Goal: Transaction & Acquisition: Register for event/course

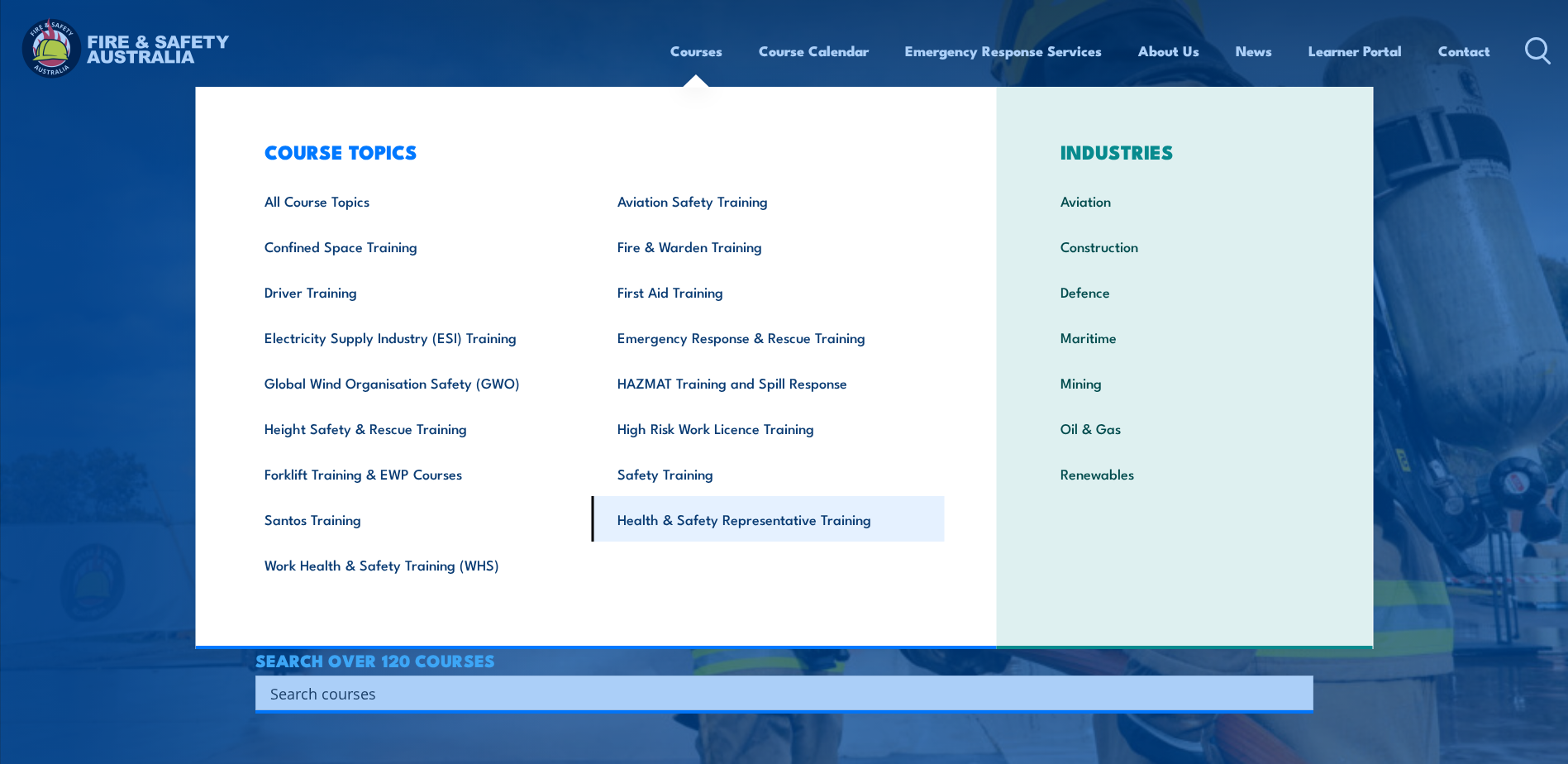
click at [769, 528] on link "Health & Safety Representative Training" at bounding box center [768, 519] width 353 height 45
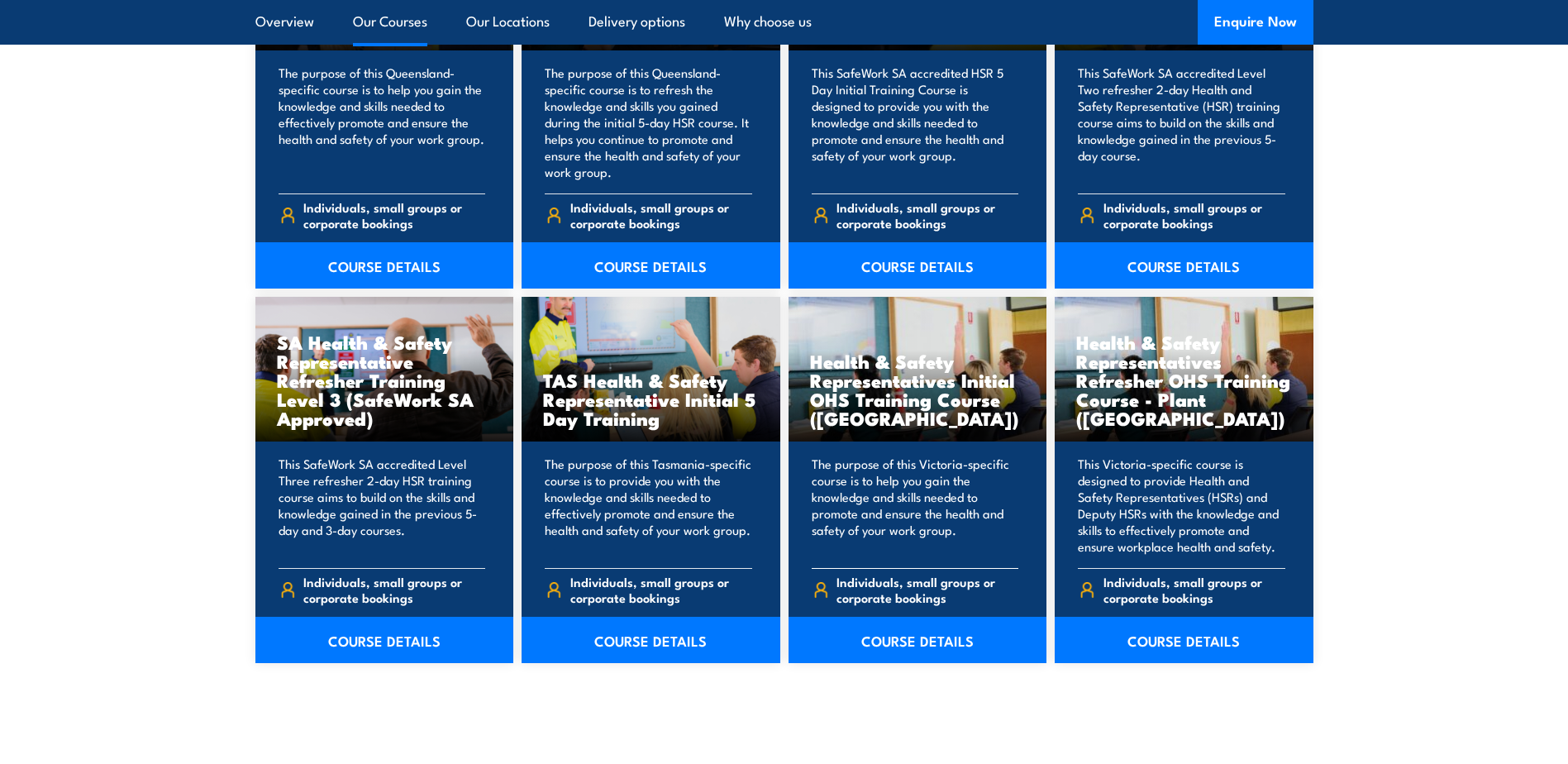
scroll to position [2314, 0]
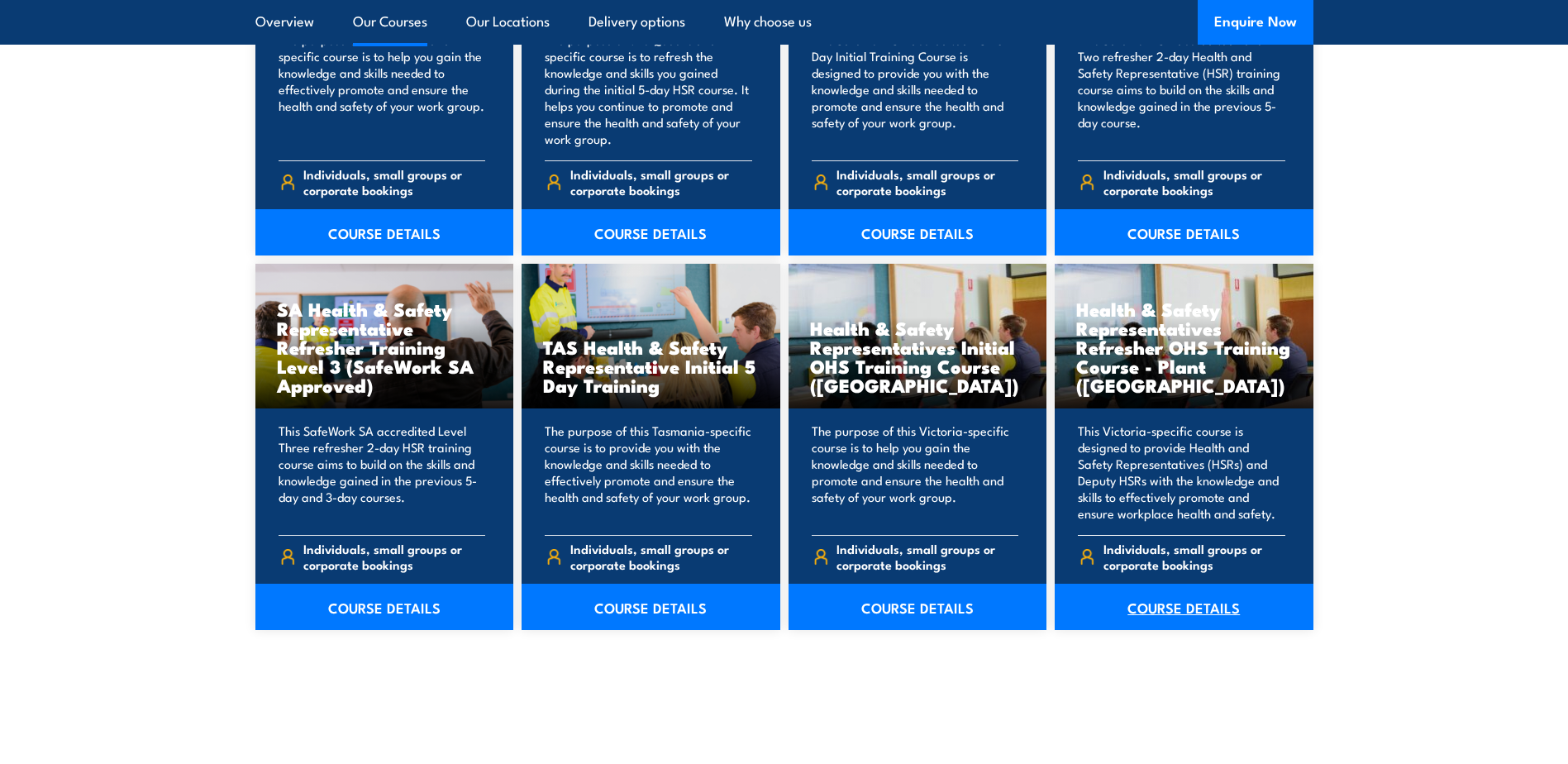
click at [1192, 615] on link "COURSE DETAILS" at bounding box center [1184, 606] width 259 height 46
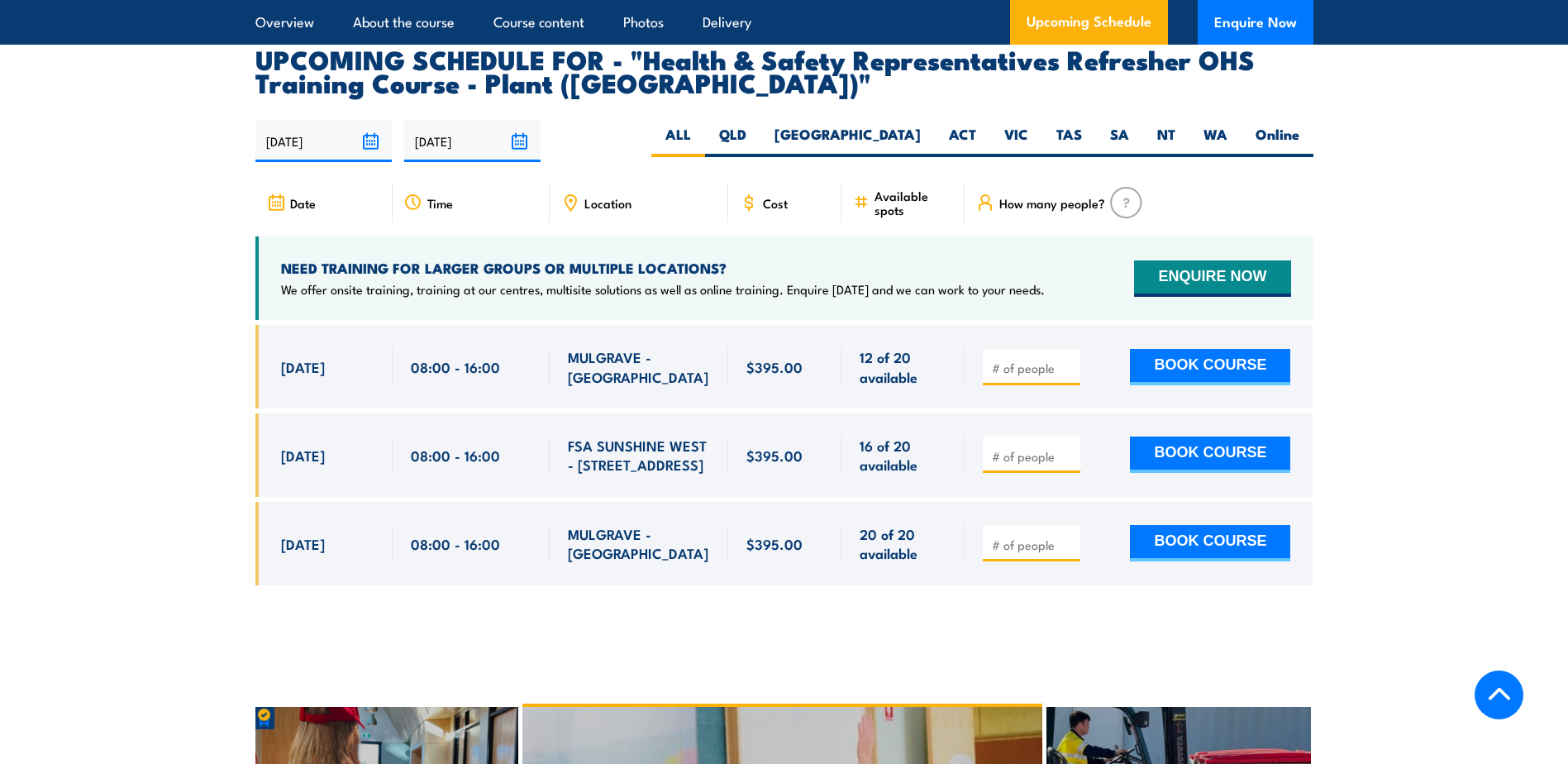
scroll to position [2975, 0]
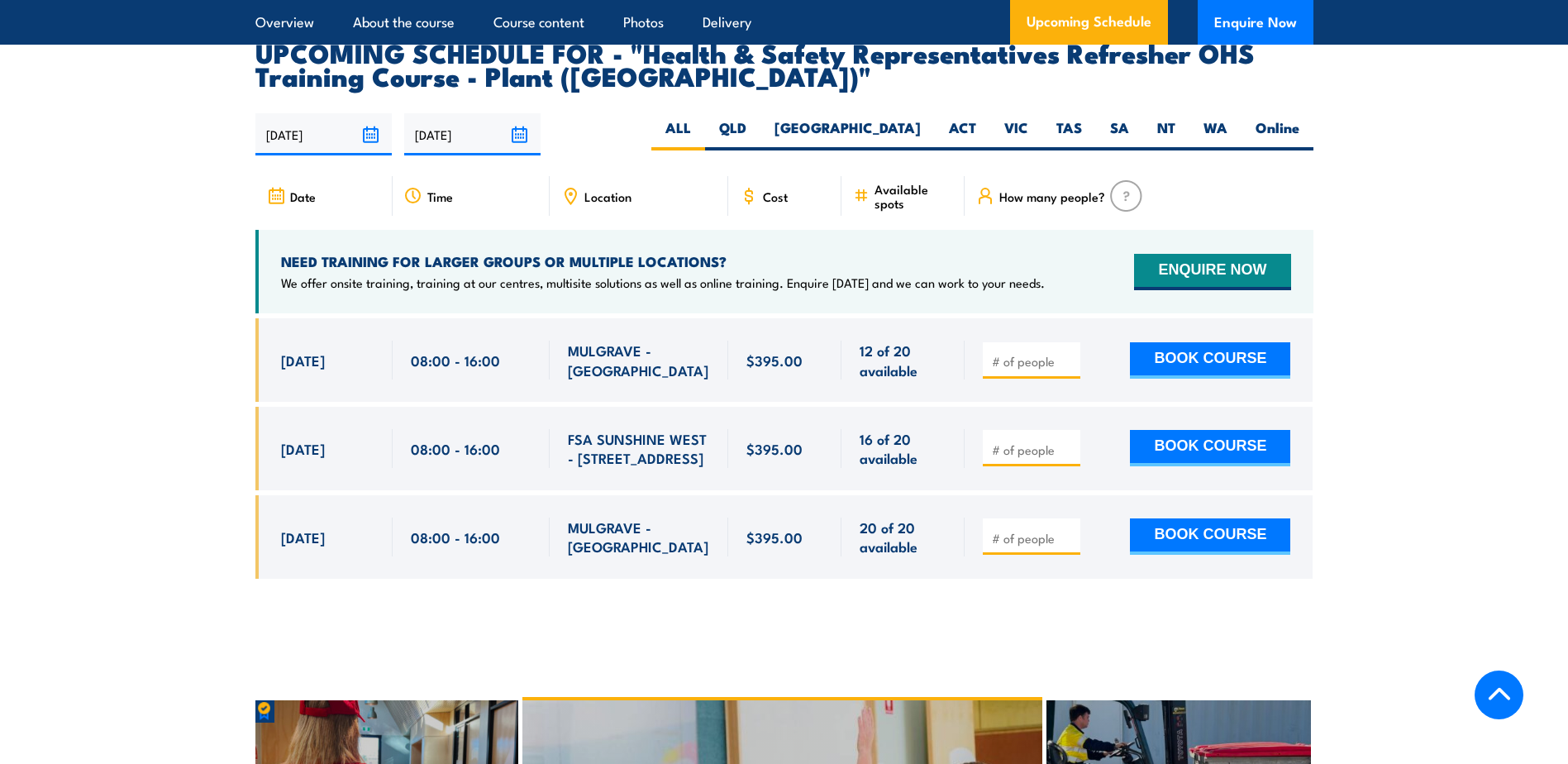
click at [1046, 529] on input "number" at bounding box center [1033, 537] width 83 height 17
type input "2"
click at [1191, 518] on button "BOOK COURSE" at bounding box center [1210, 536] width 161 height 37
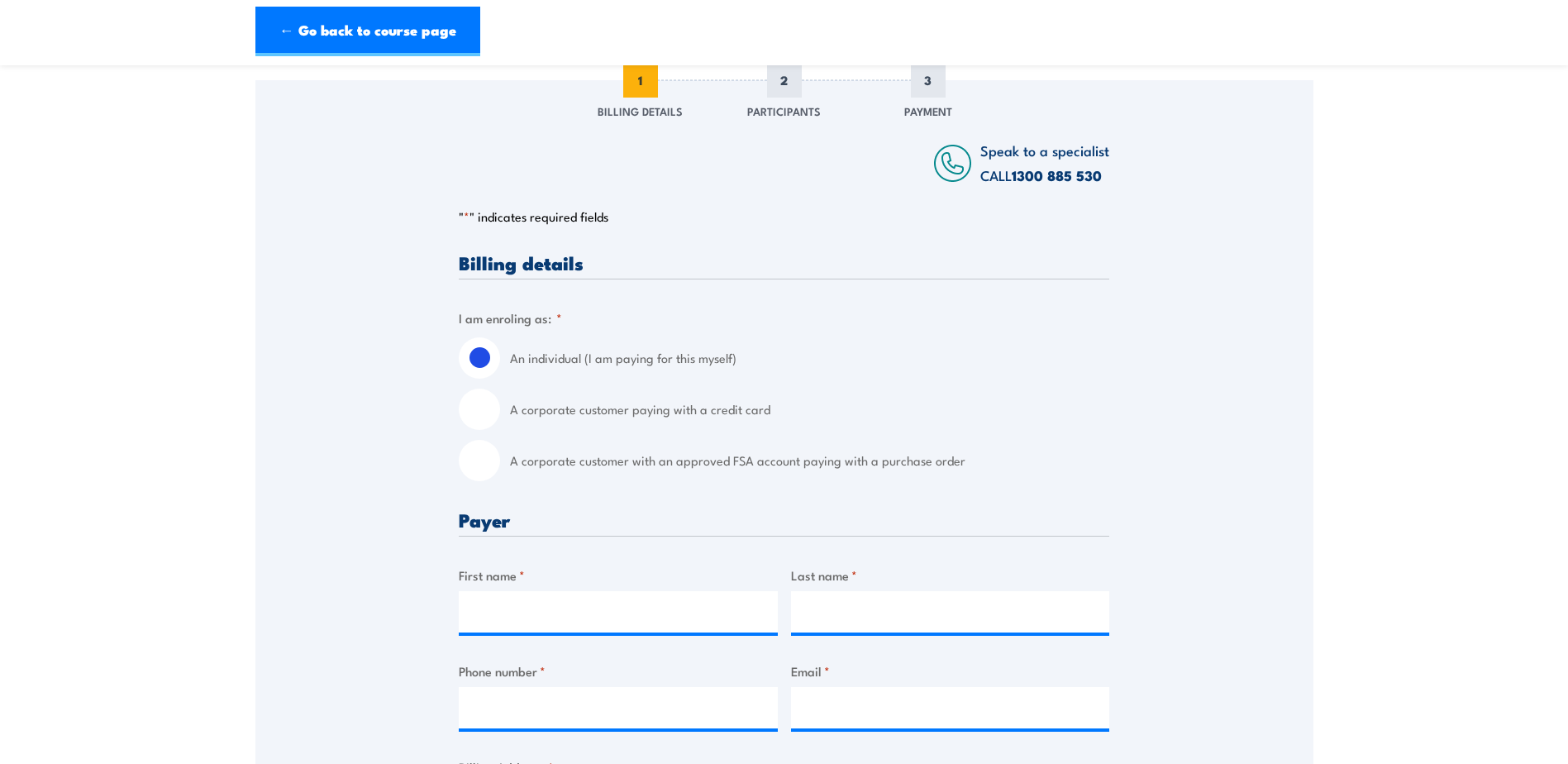
scroll to position [248, 0]
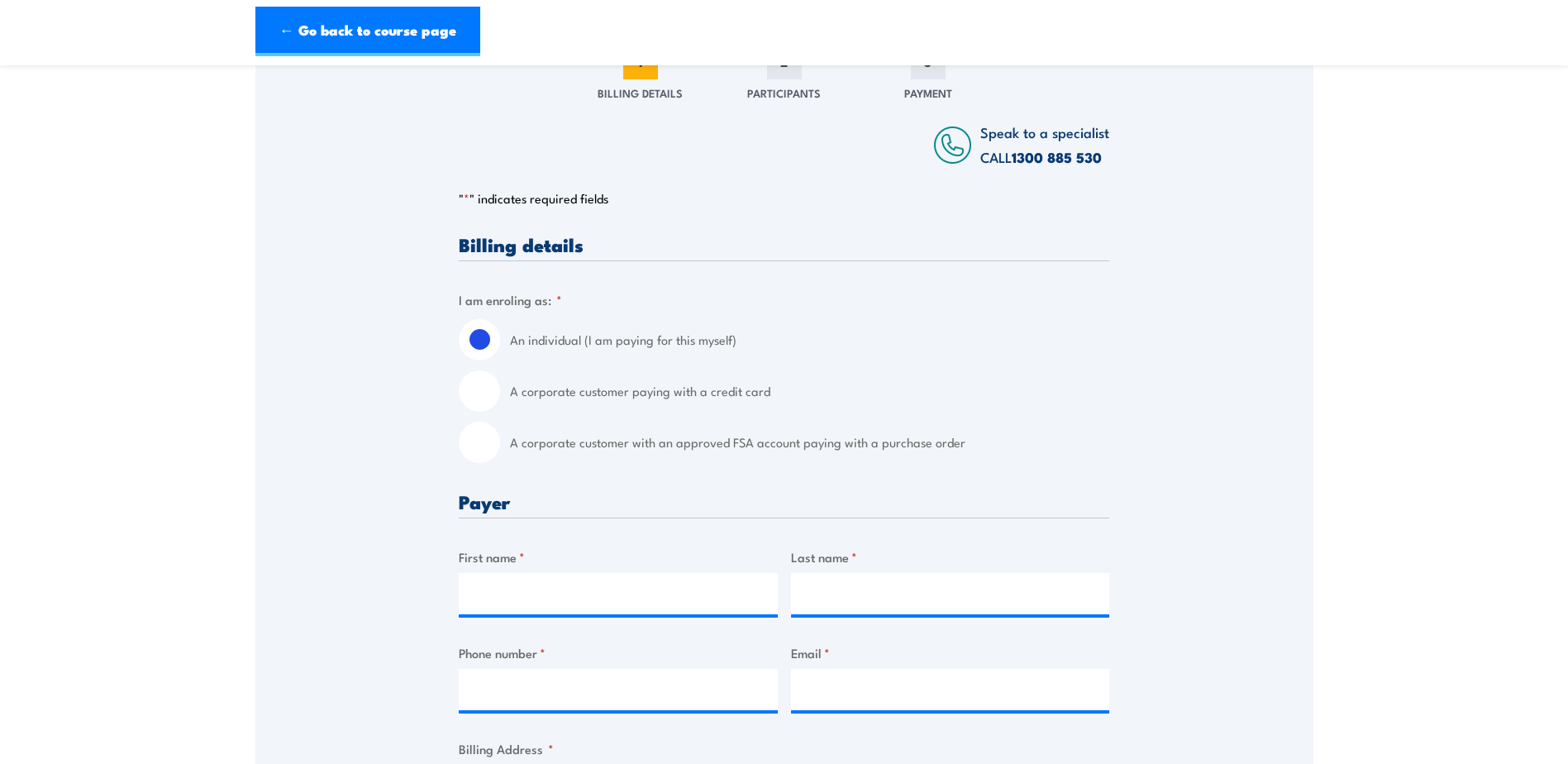
click at [482, 439] on input "A corporate customer with an approved FSA account paying with a purchase order" at bounding box center [479, 441] width 41 height 41
radio input "true"
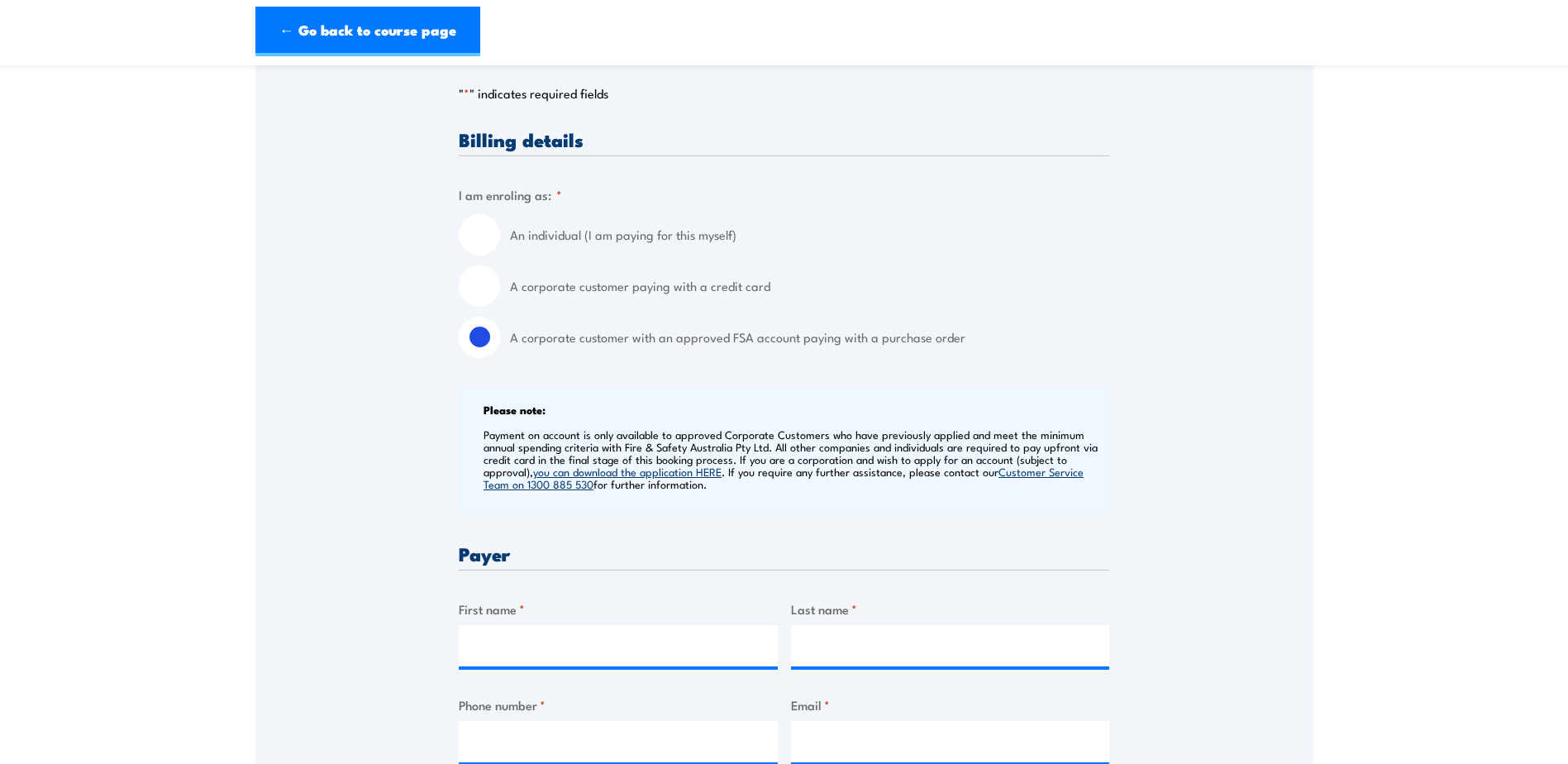
scroll to position [496, 0]
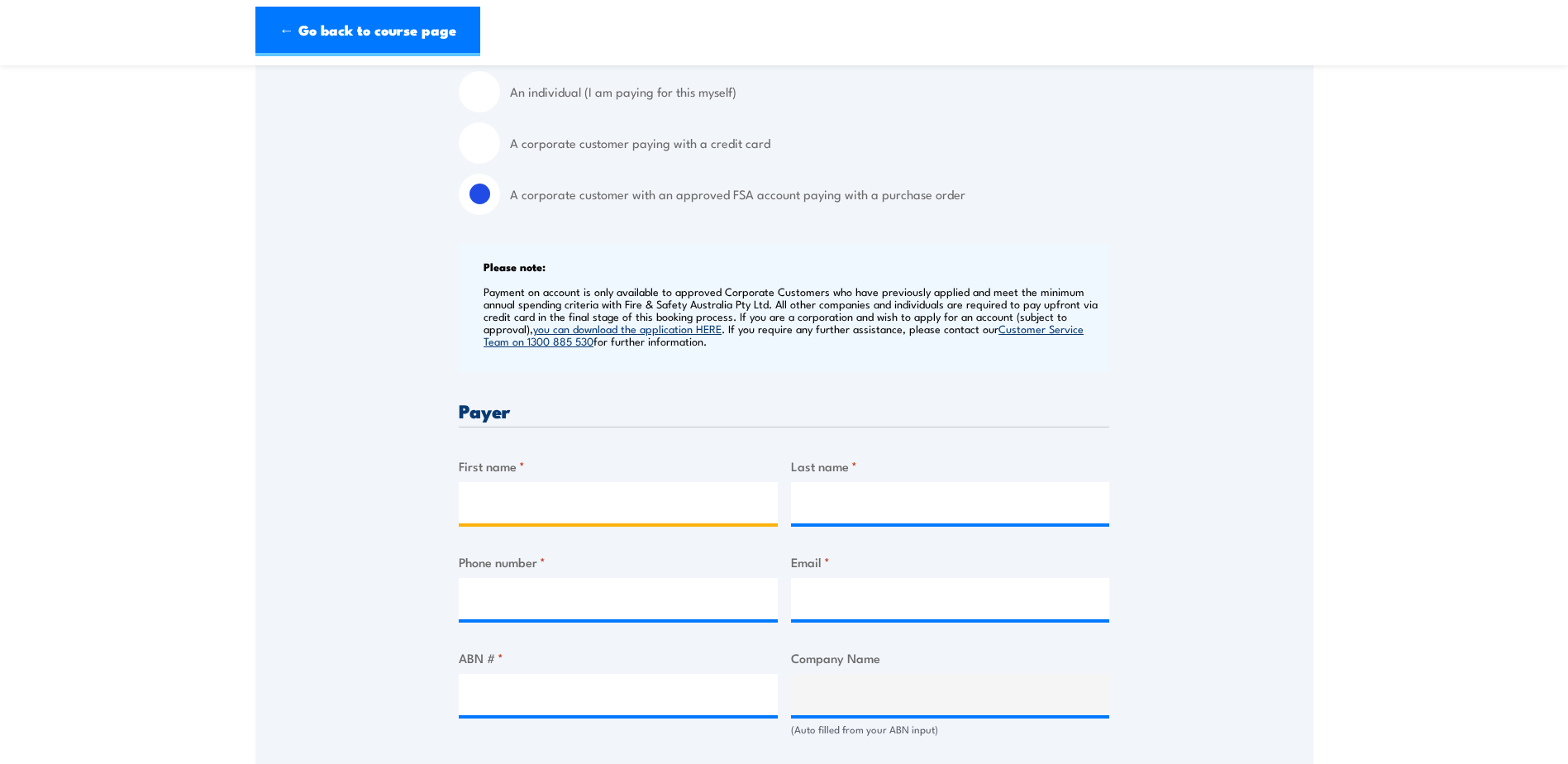
click at [565, 510] on input "First name *" at bounding box center [619, 501] width 319 height 41
type input "[PERSON_NAME]"
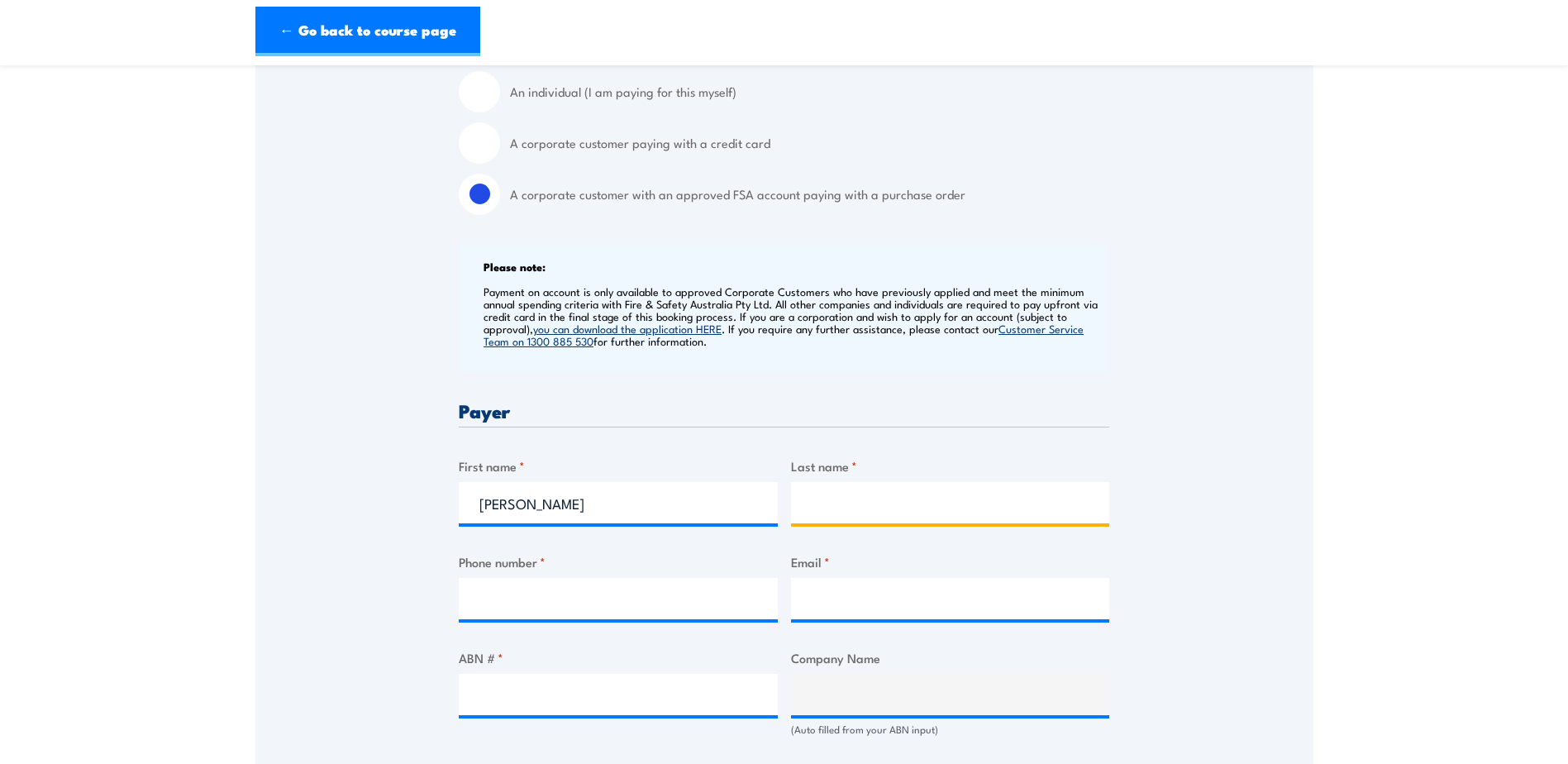
type input "Loraine"
type input "0415490794"
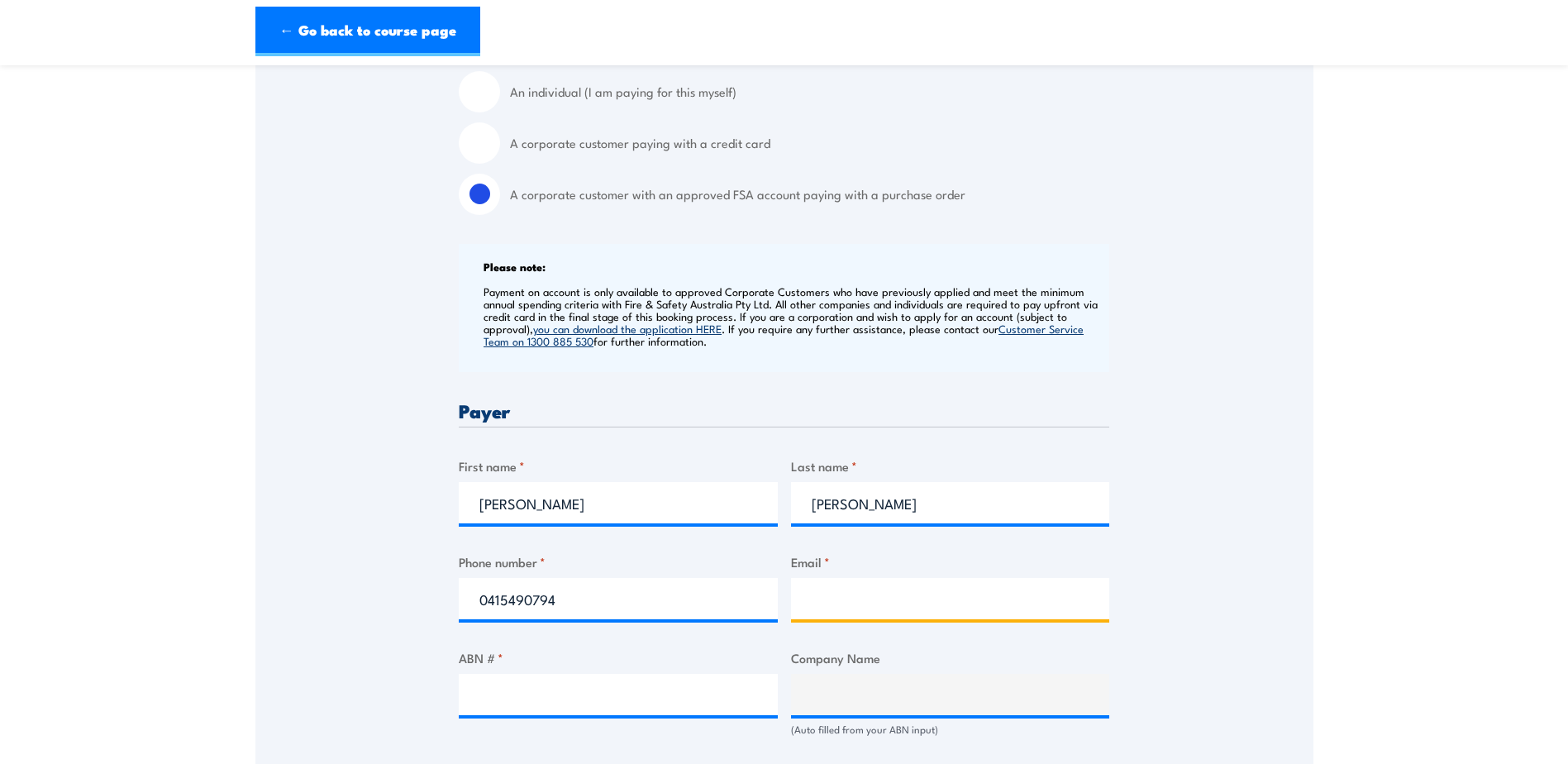
type input "benjamin.loraine@itwcap.com"
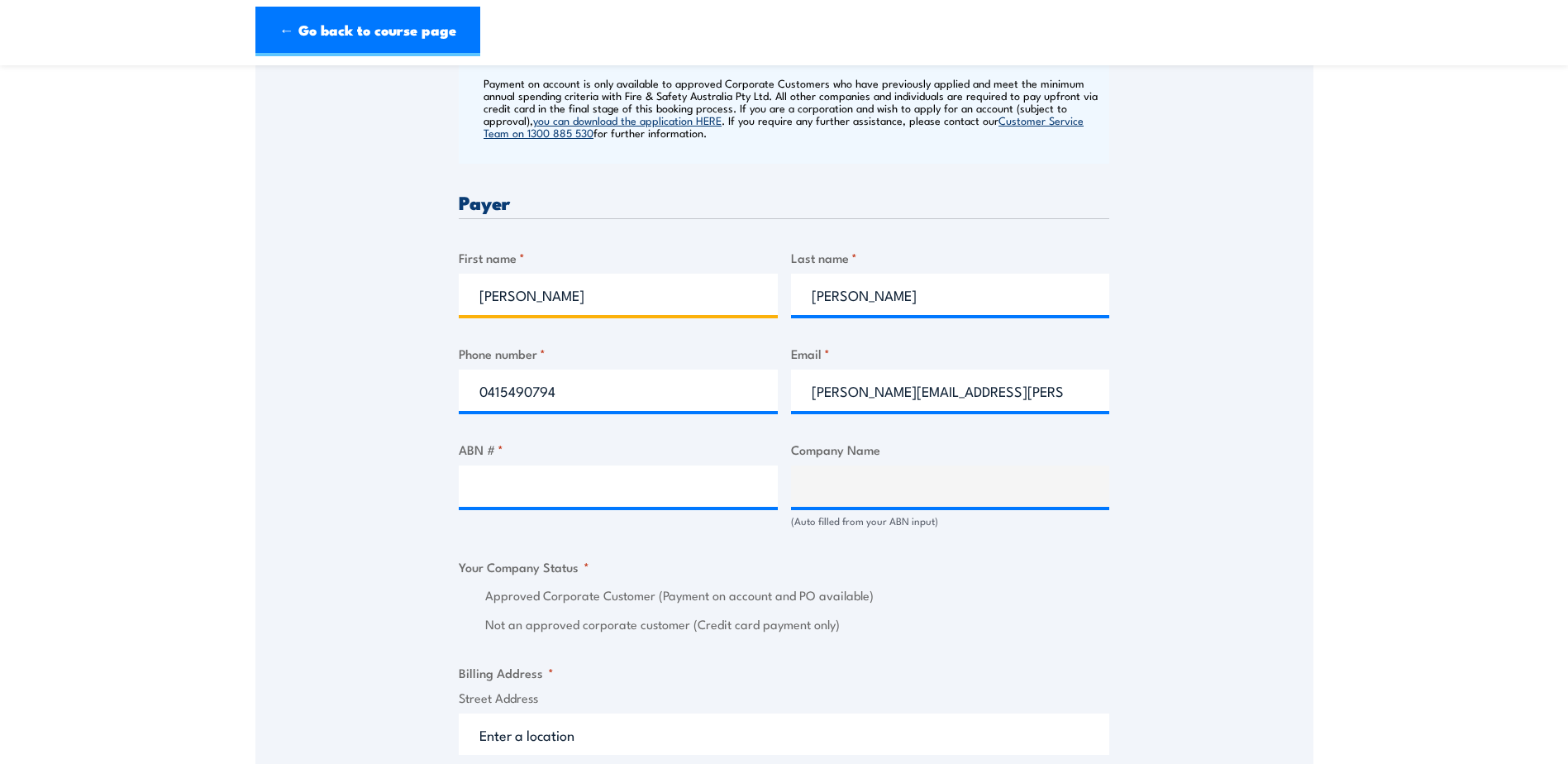
scroll to position [744, 0]
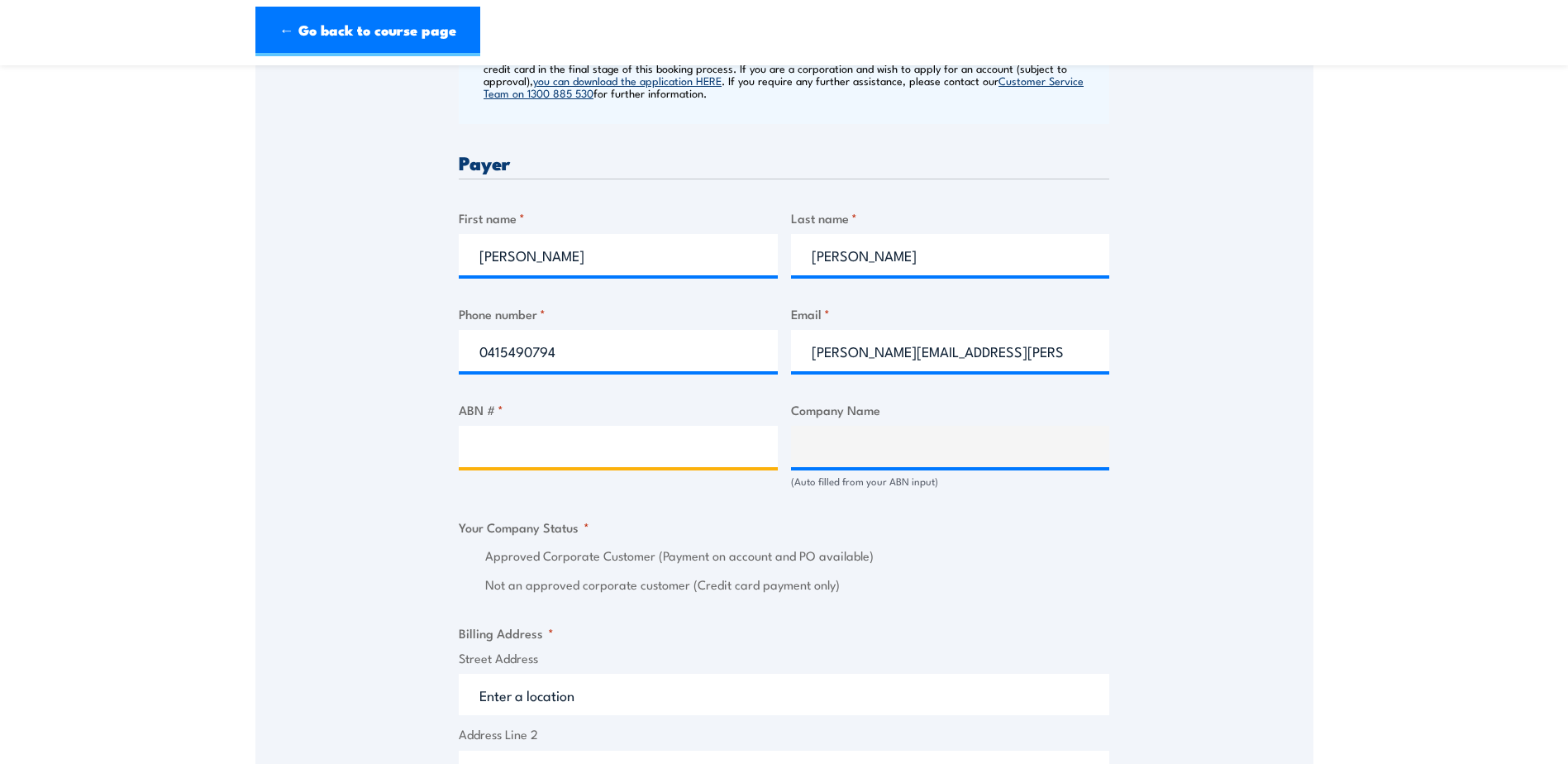
click at [600, 447] on input "ABN # *" at bounding box center [619, 446] width 319 height 41
click at [588, 437] on input "ABN # *" at bounding box center [619, 446] width 319 height 41
paste input "63004235063"
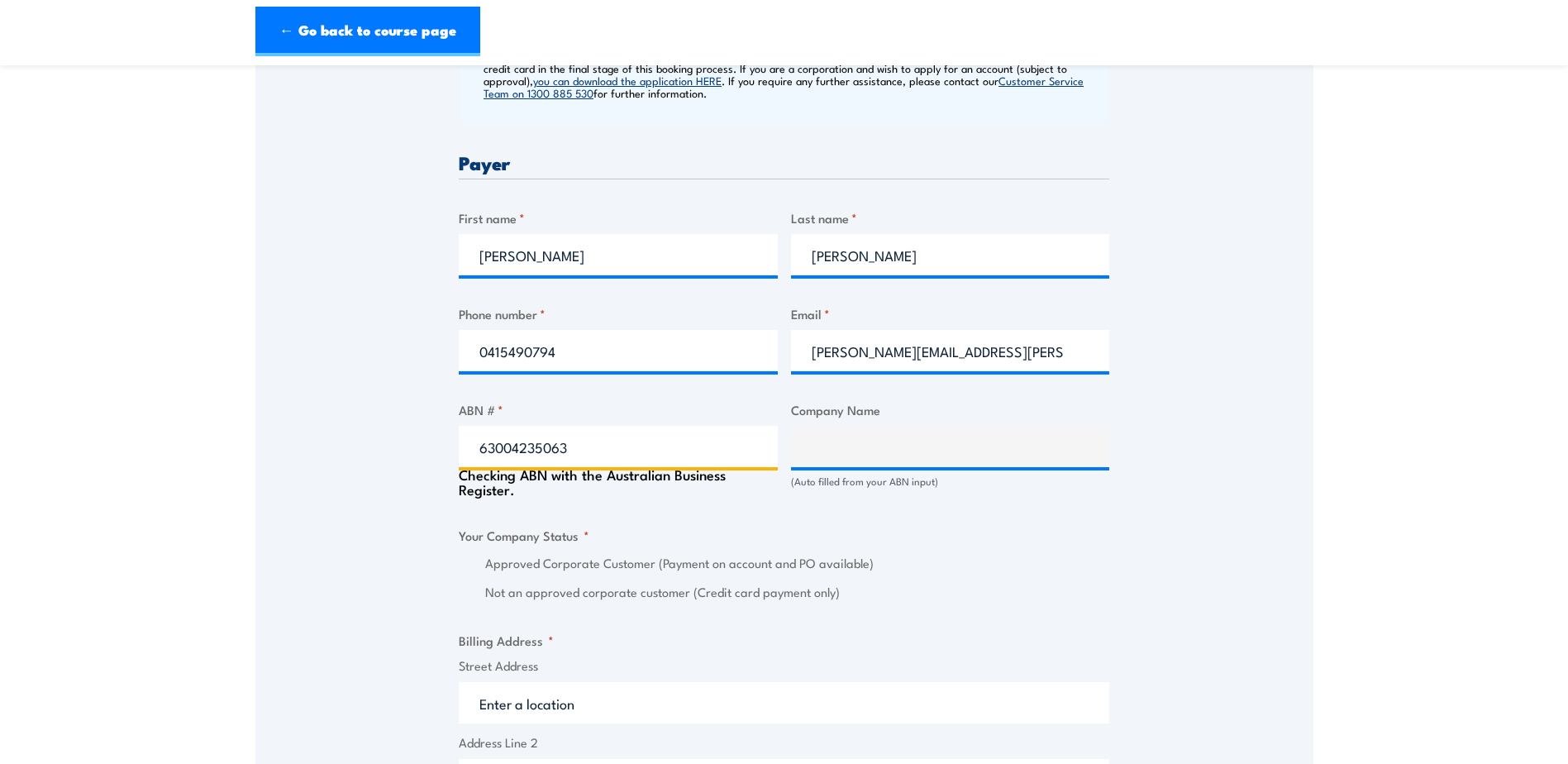
click at [768, 462] on input "63004235063" at bounding box center [619, 446] width 319 height 41
type input "63004235063"
type input "ITW AUSTRALIA PTY LTD"
radio input "true"
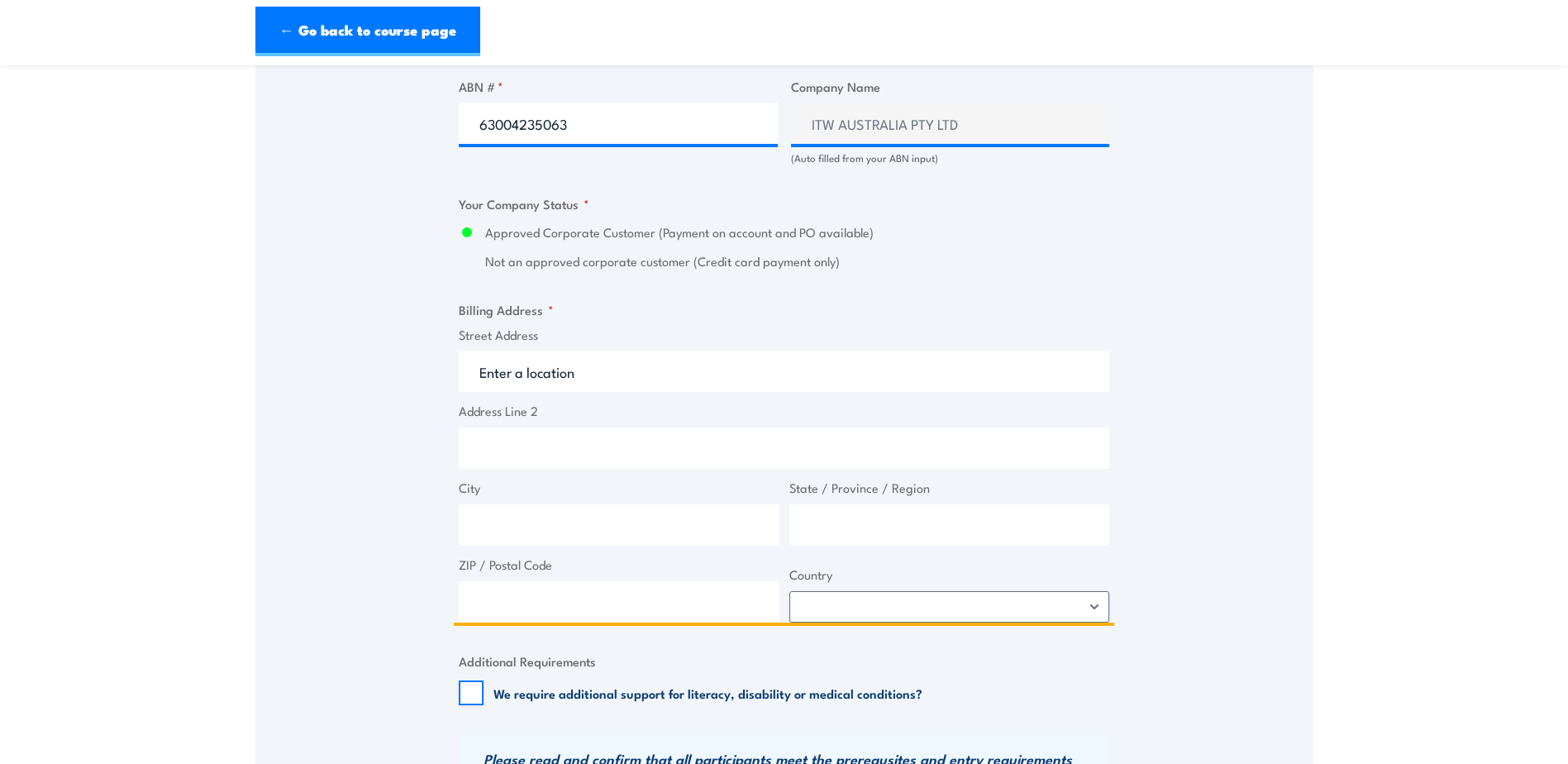
scroll to position [1074, 0]
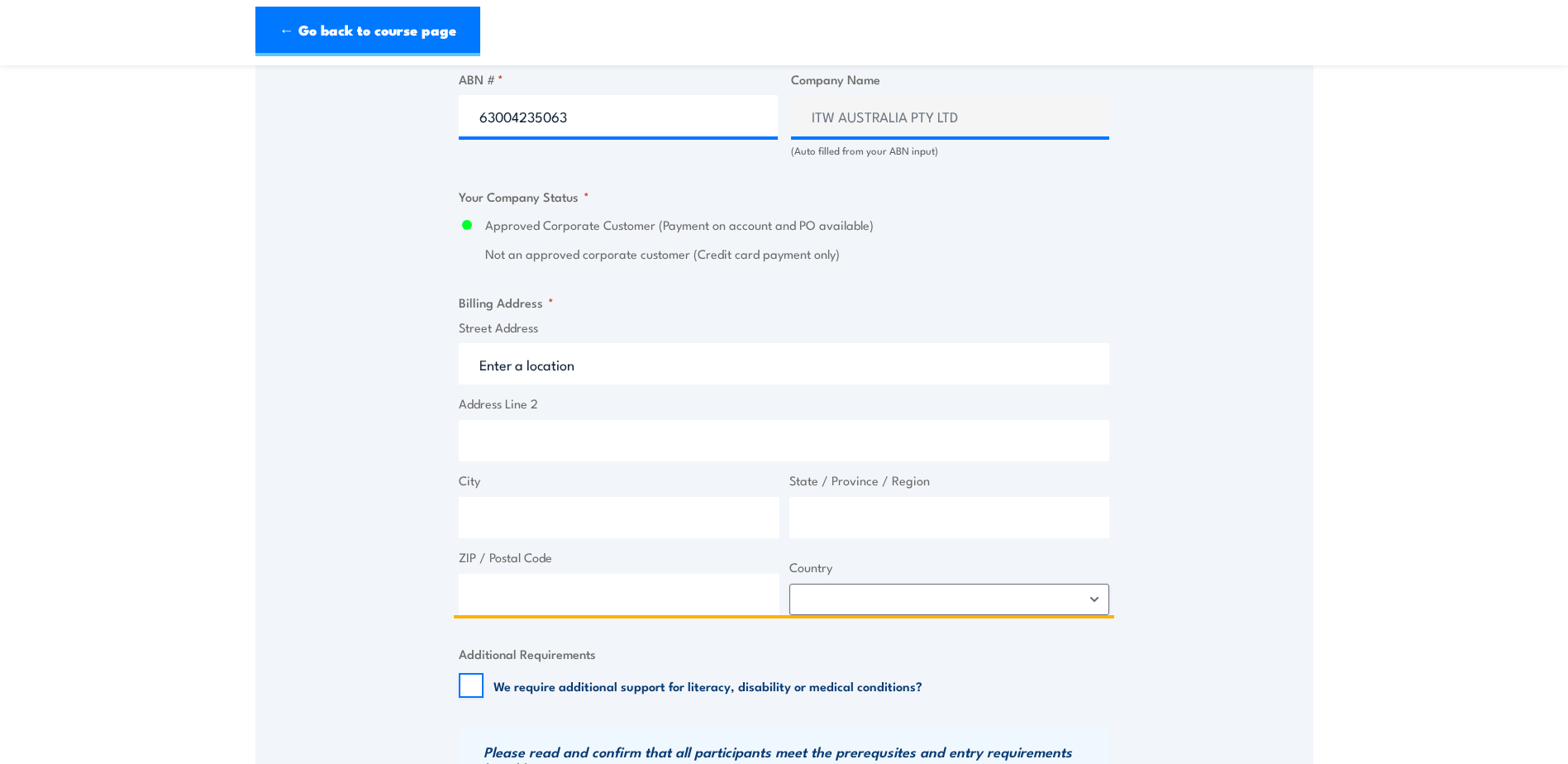
click at [560, 355] on input "Street Address" at bounding box center [784, 363] width 651 height 41
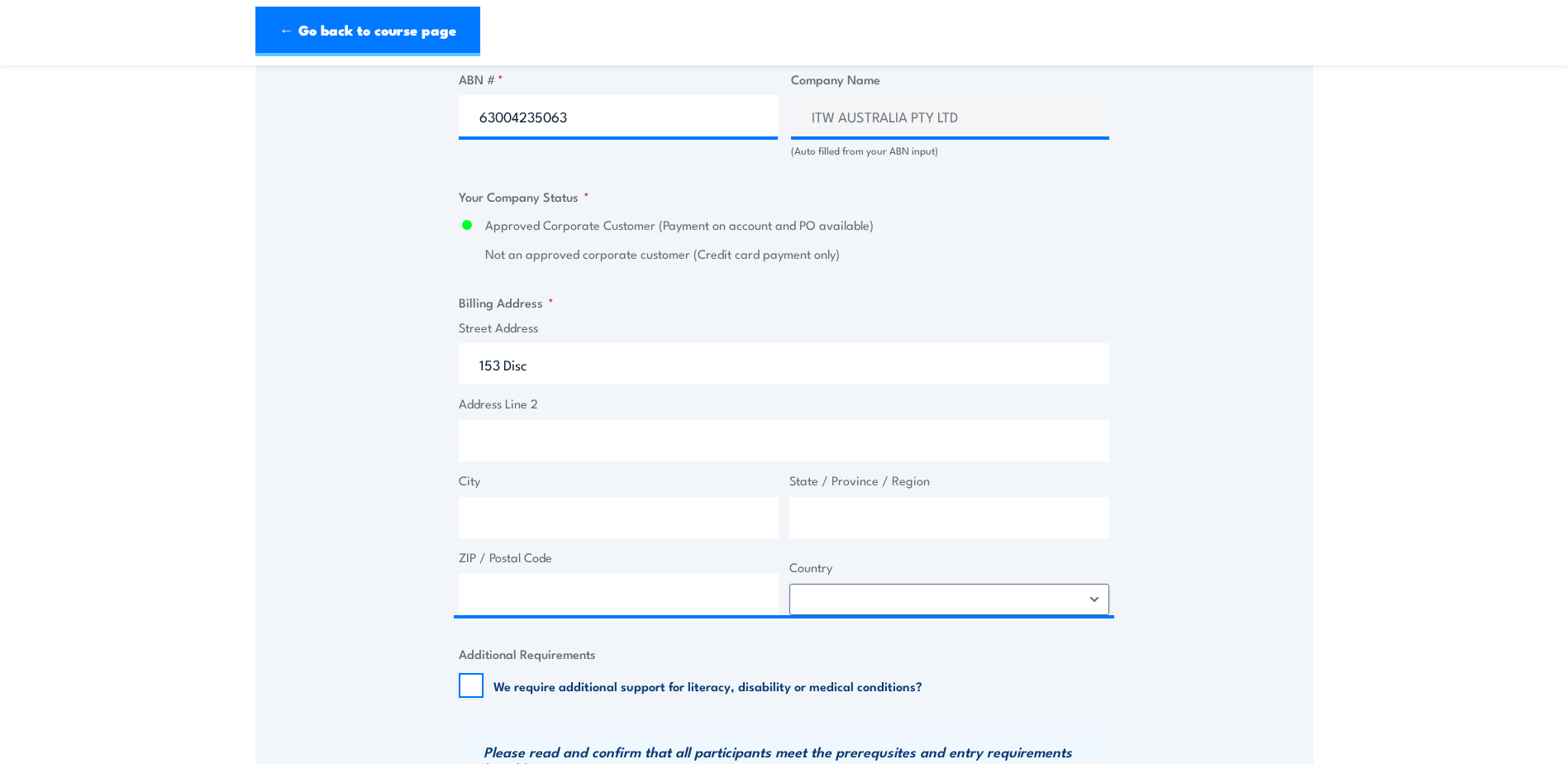
type input "153 Discovery Road, Dandenong South VIC, Australia"
type input "153 Discovery Rd"
type input "Dandenong South"
type input "Victoria"
type input "3175"
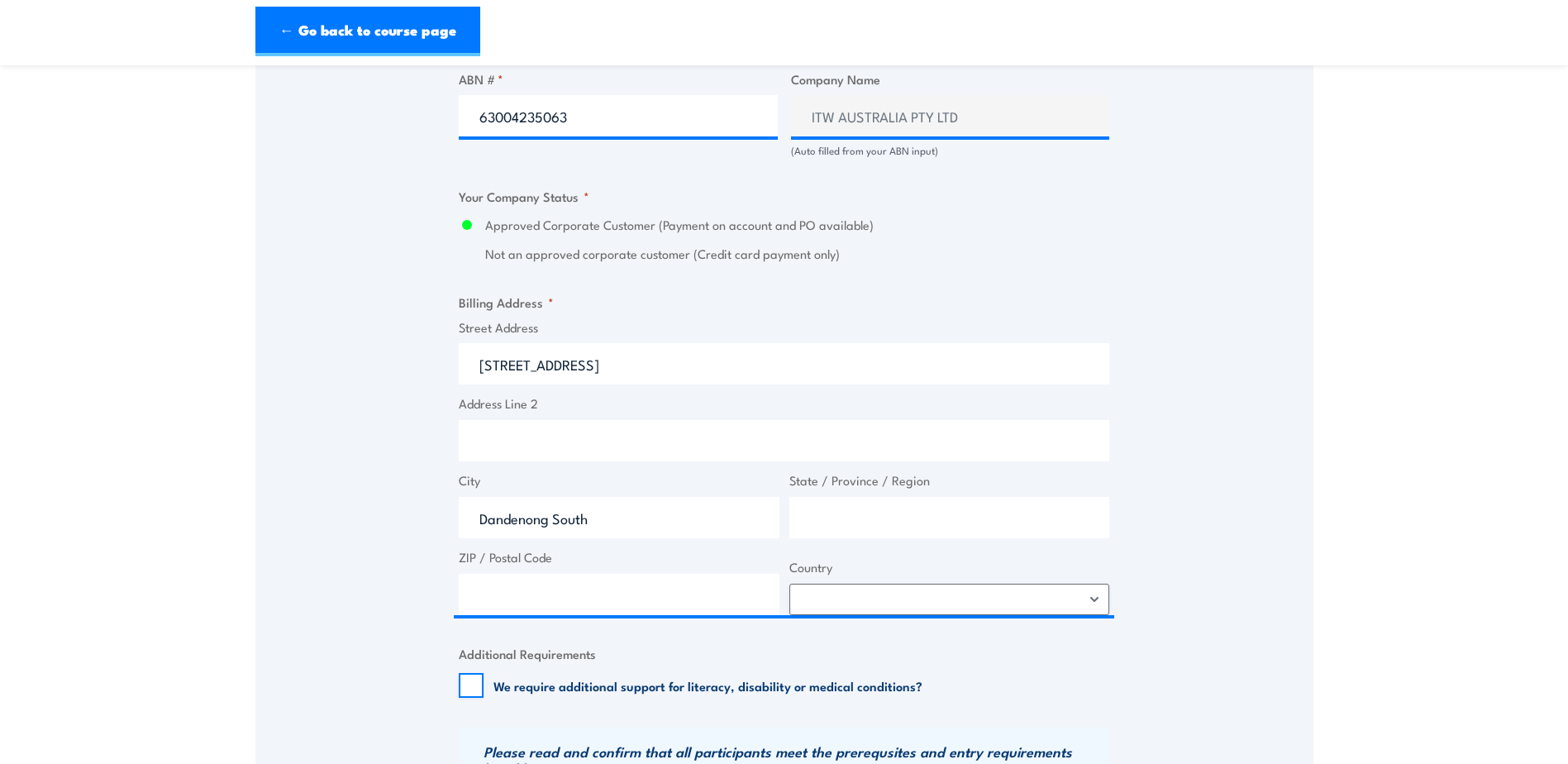
select select "Australia"
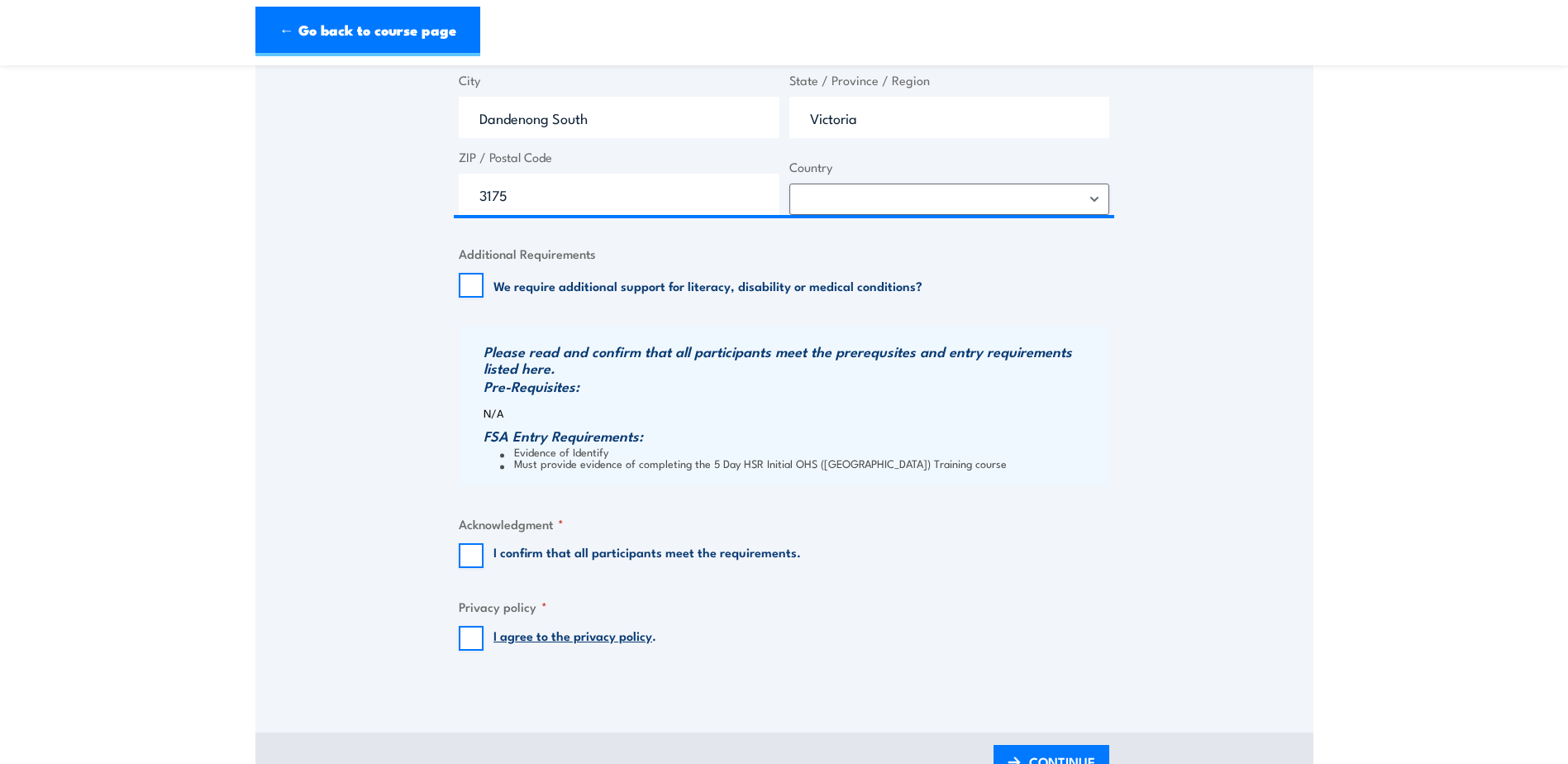
scroll to position [1488, 0]
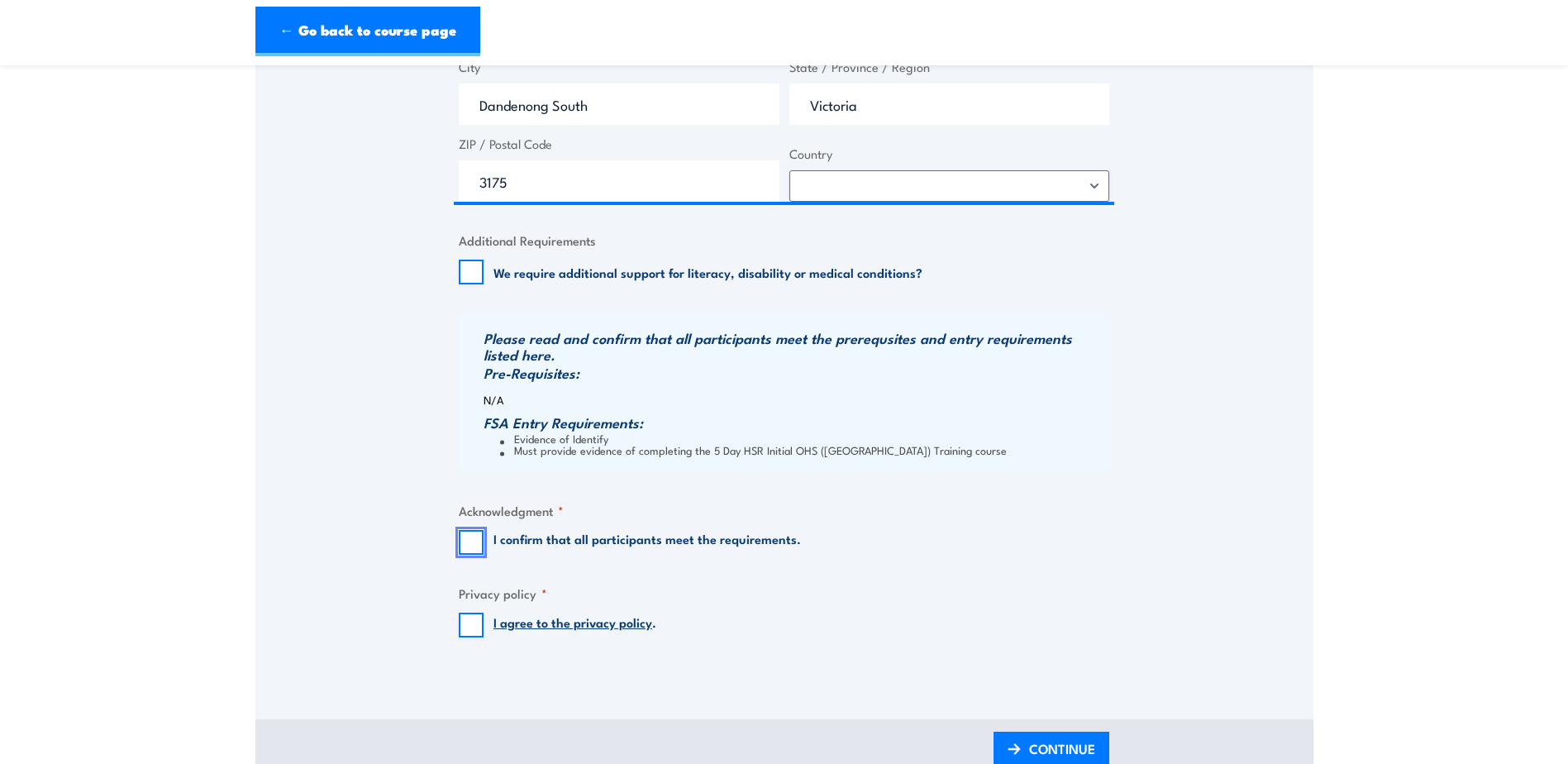
click at [479, 545] on input "I confirm that all participants meet the requirements." at bounding box center [471, 542] width 24 height 24
checkbox input "true"
click at [476, 618] on input "I agree to the privacy policy ." at bounding box center [471, 624] width 24 height 24
checkbox input "true"
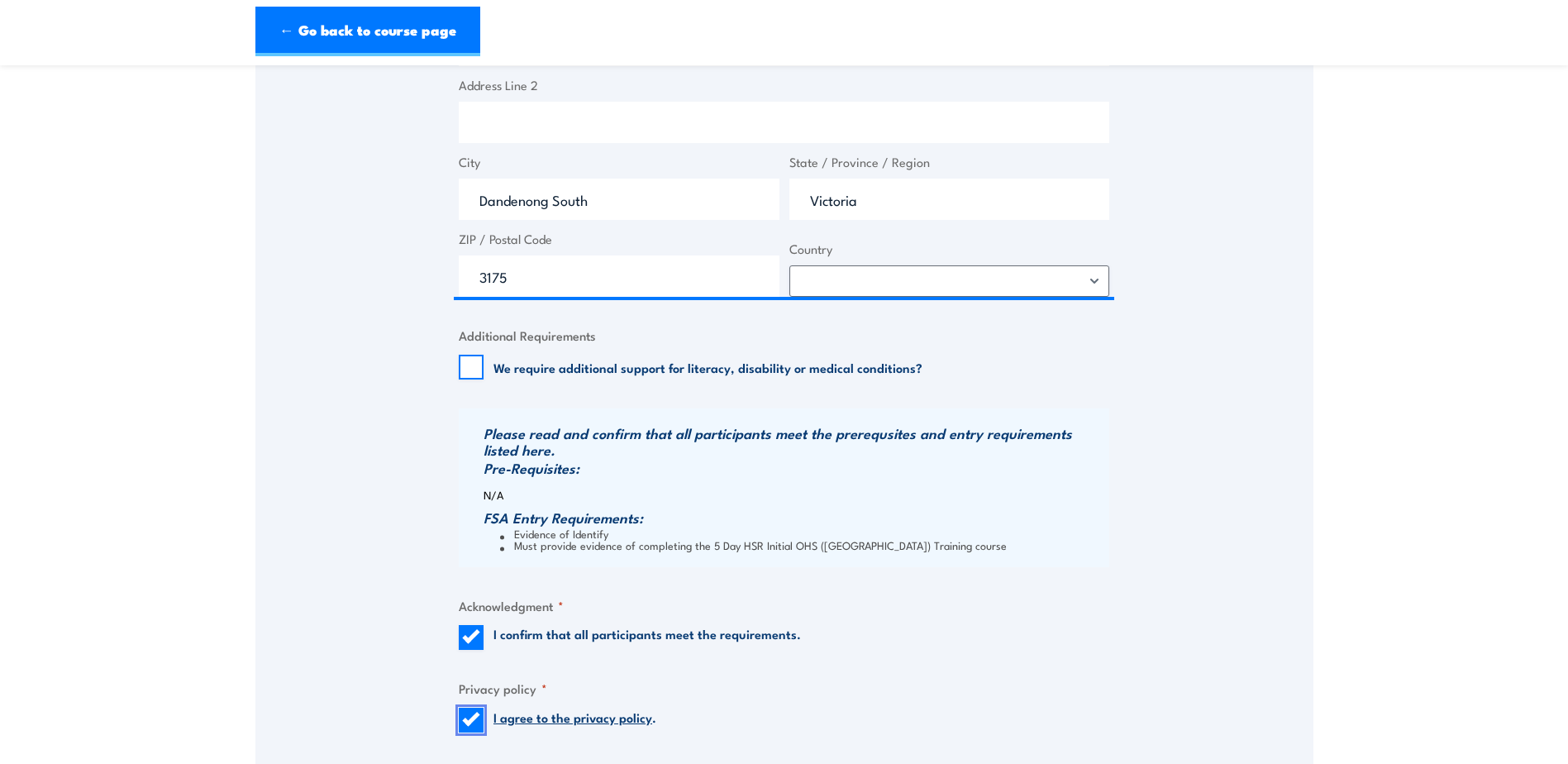
scroll to position [1653, 0]
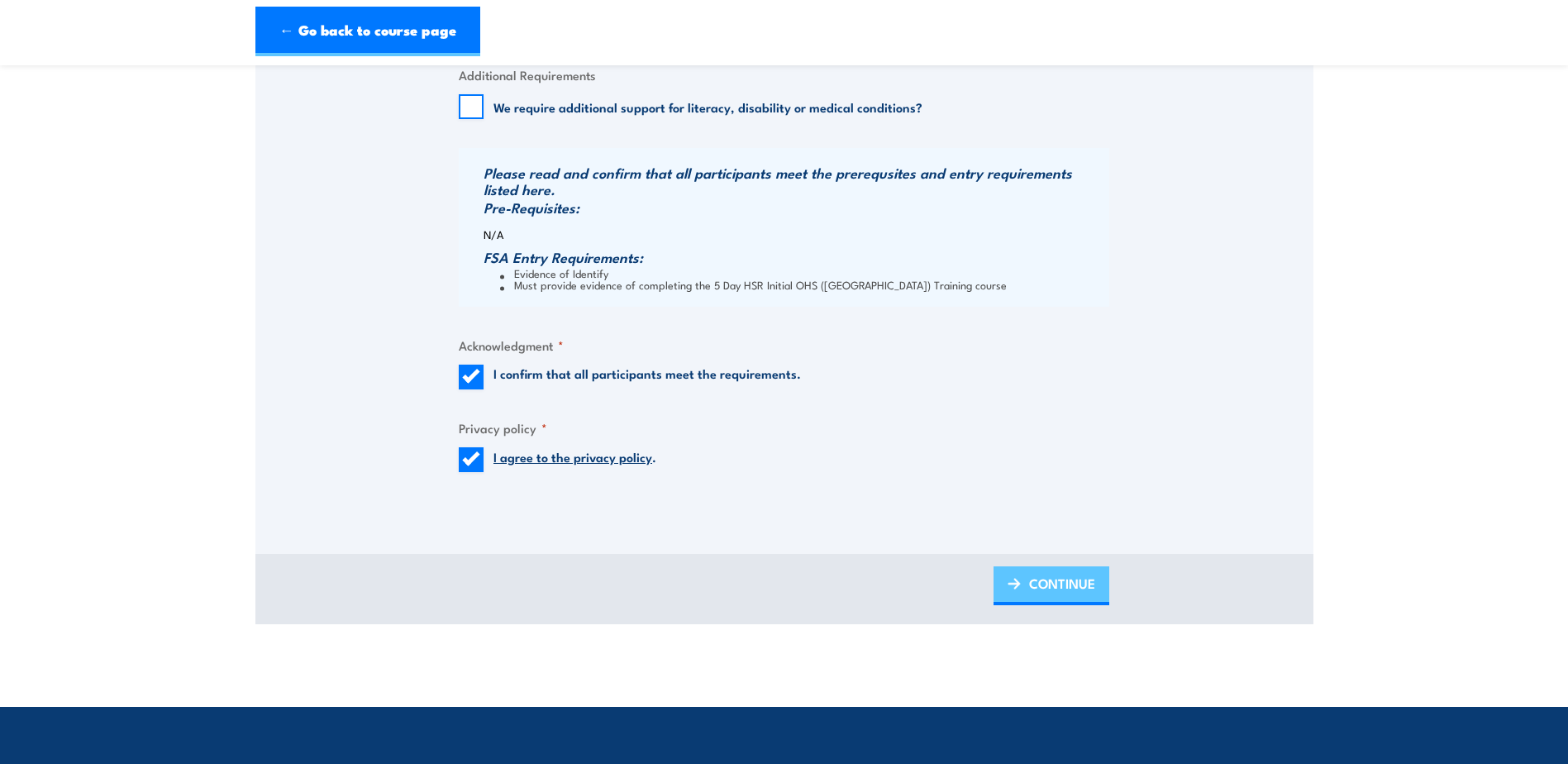
click at [1091, 583] on span "CONTINUE" at bounding box center [1063, 583] width 66 height 44
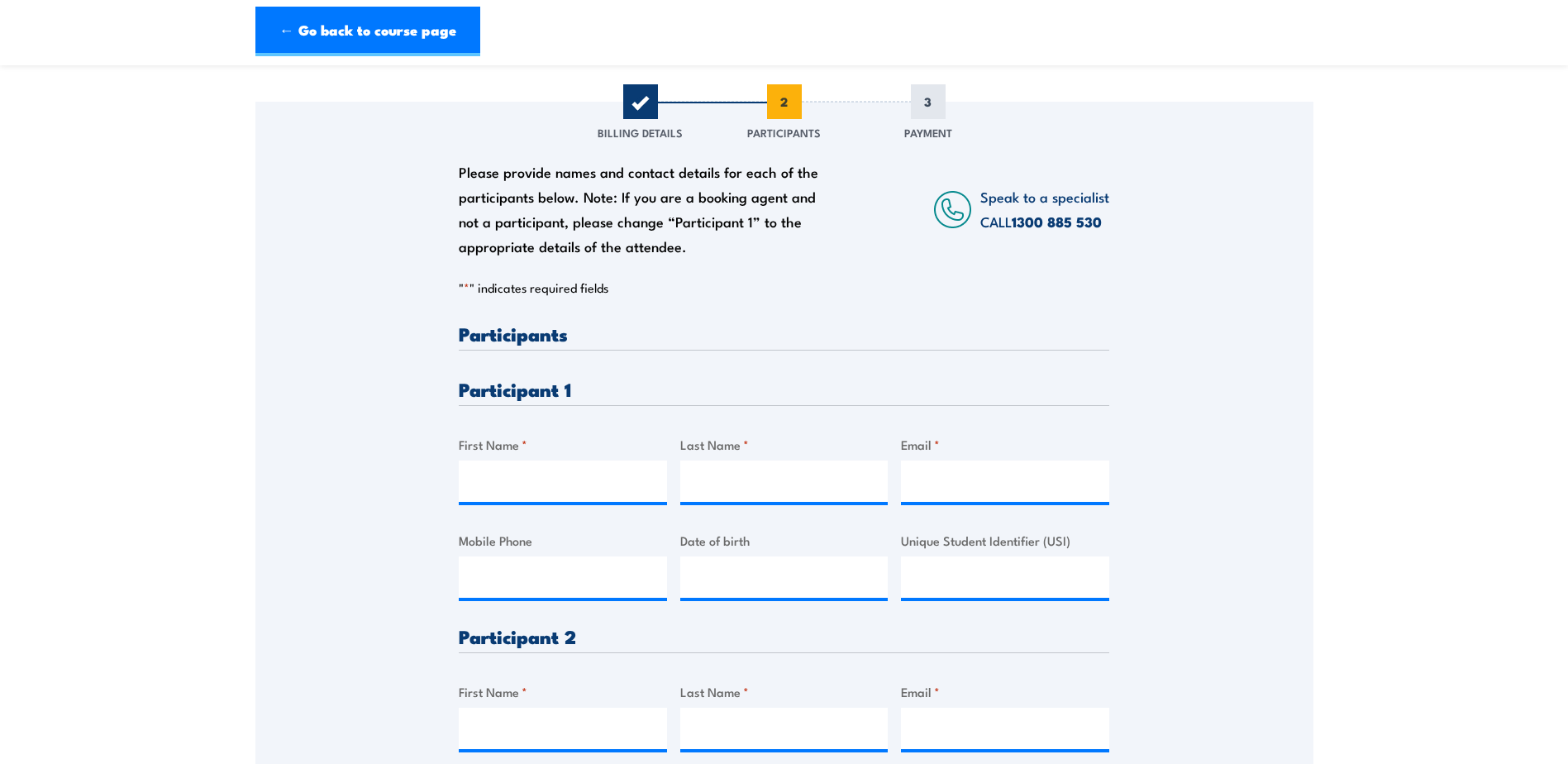
scroll to position [166, 0]
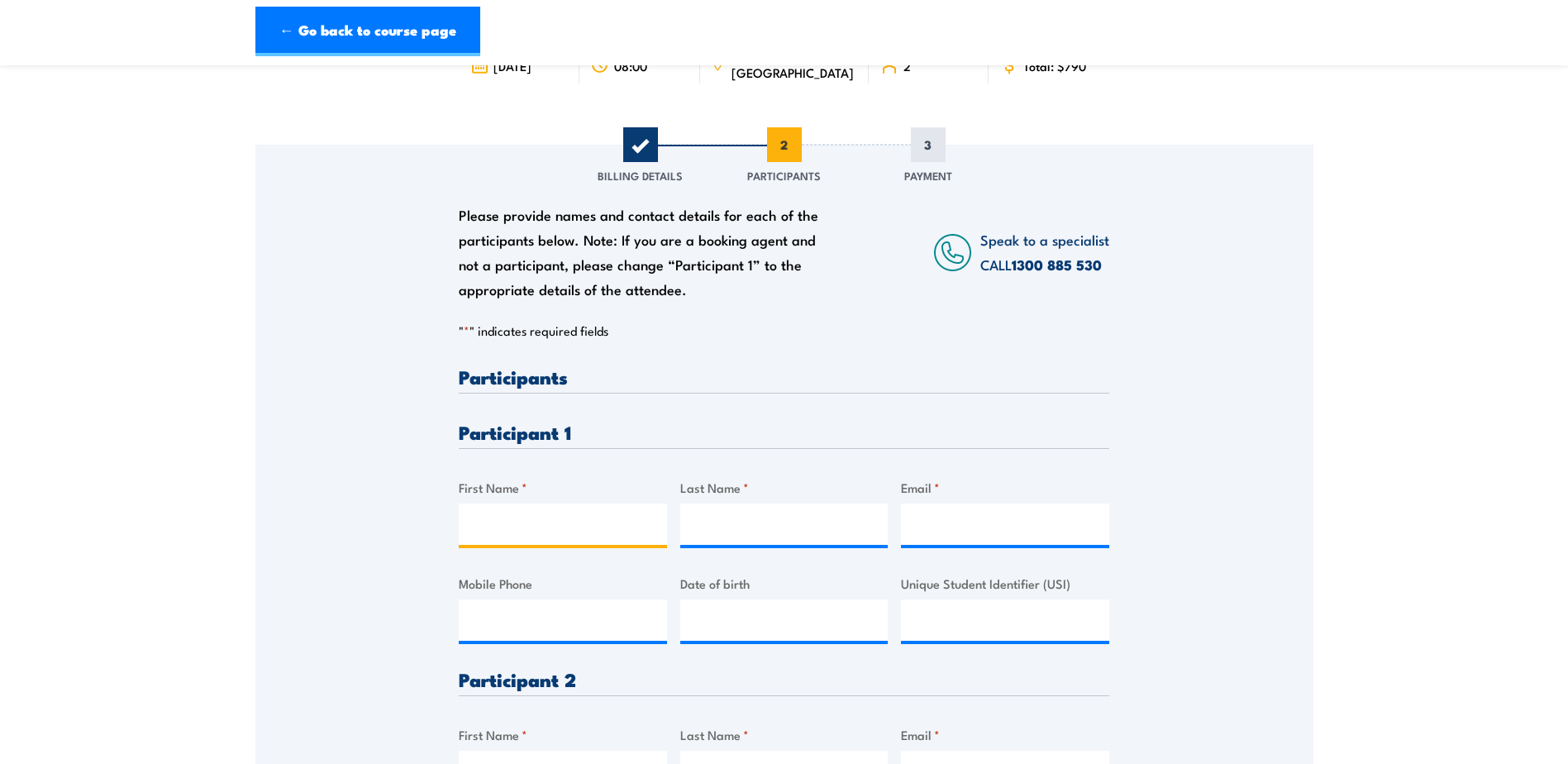
click at [574, 508] on input "First Name *" at bounding box center [563, 523] width 209 height 41
type input "Nicholas"
type input "Chippett"
click at [981, 529] on input "Email *" at bounding box center [1005, 523] width 209 height 41
paste input "nicholas.chippett@paslodeanz.com"
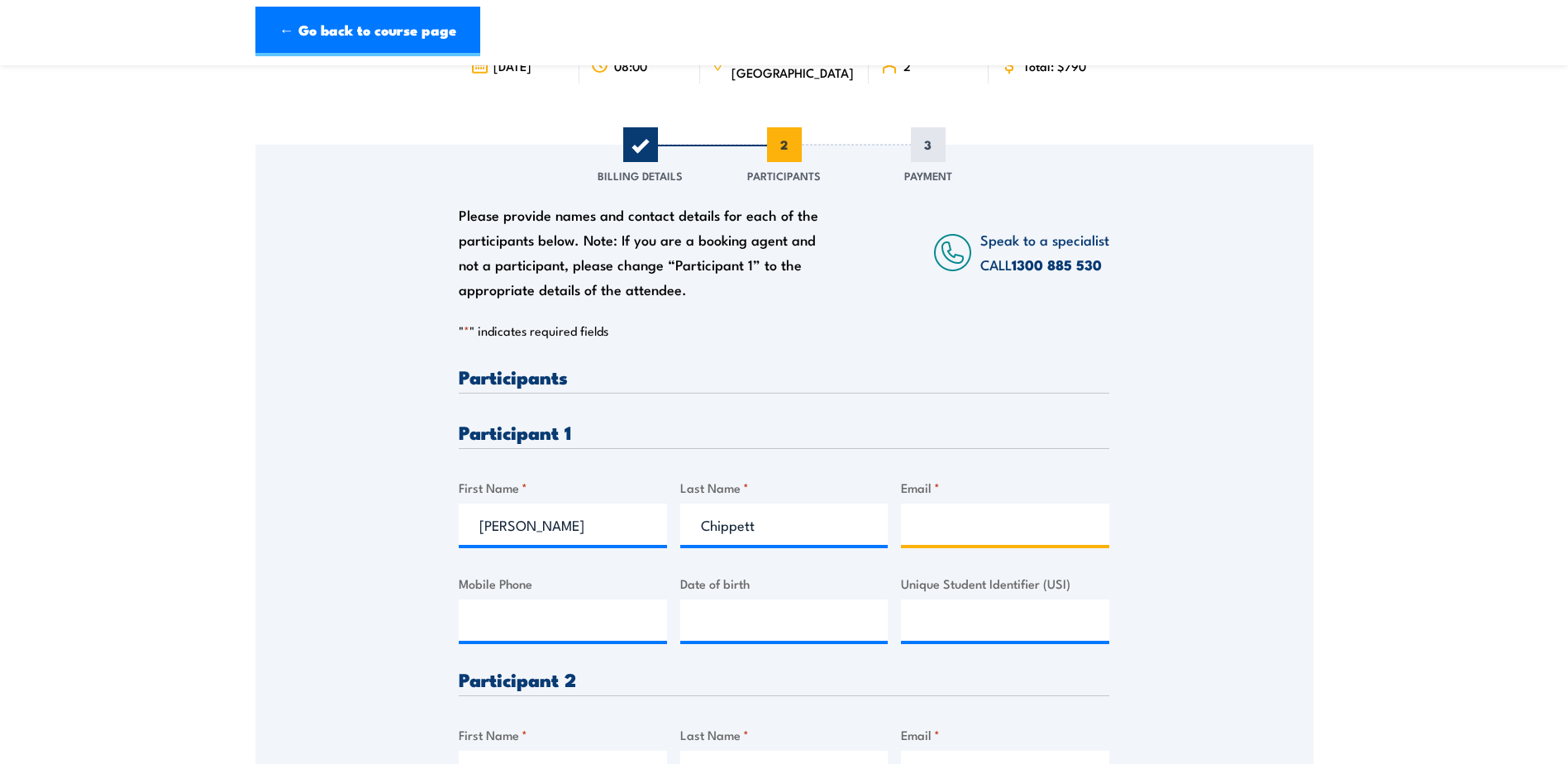
type input "nicholas.chippett@paslodeanz.com"
type input "0407538138"
type input "nicholas.chippett@paslodeanz.com"
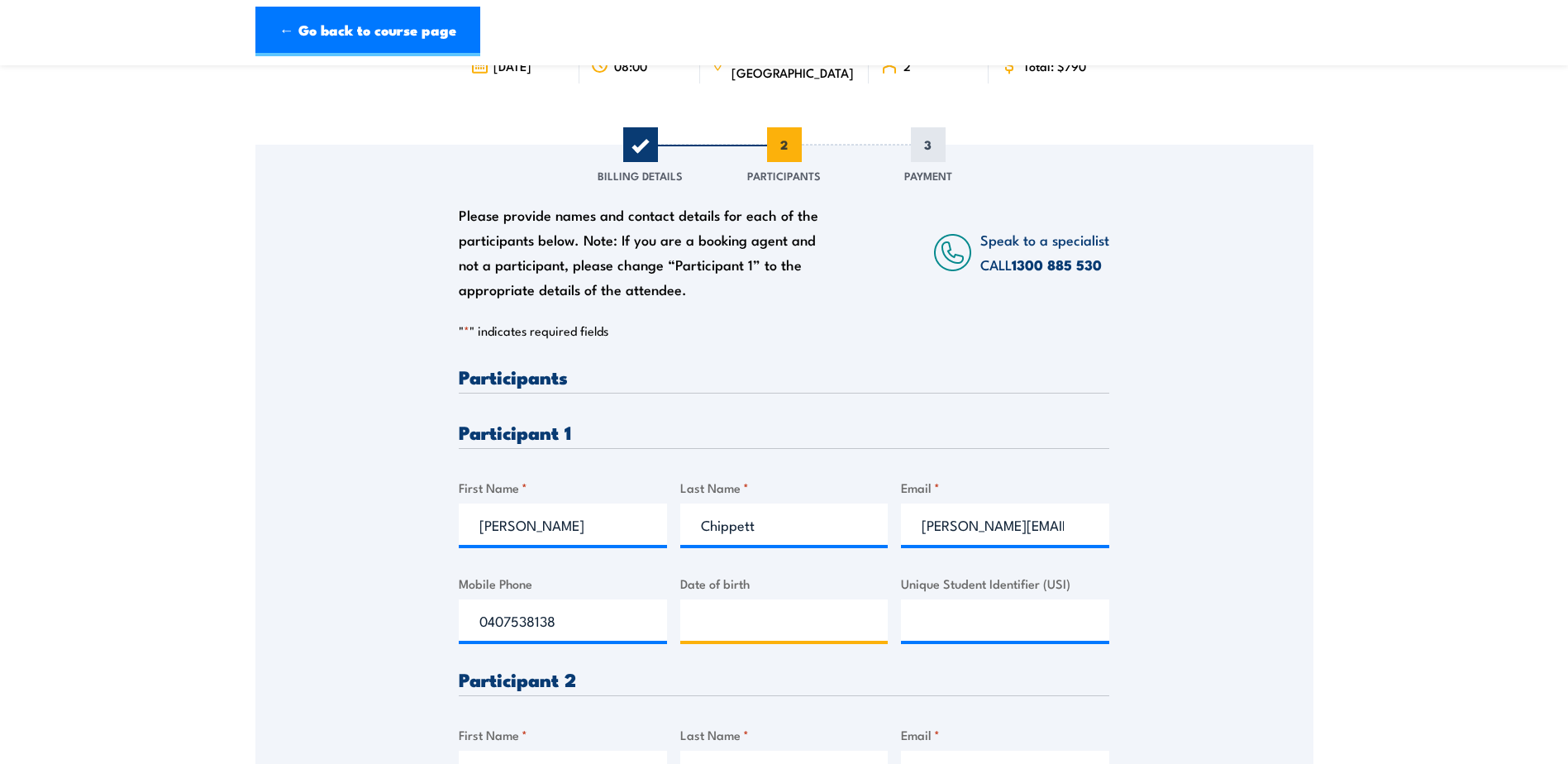
type input "__/__/____"
click at [761, 632] on input "__/__/____" at bounding box center [784, 619] width 209 height 41
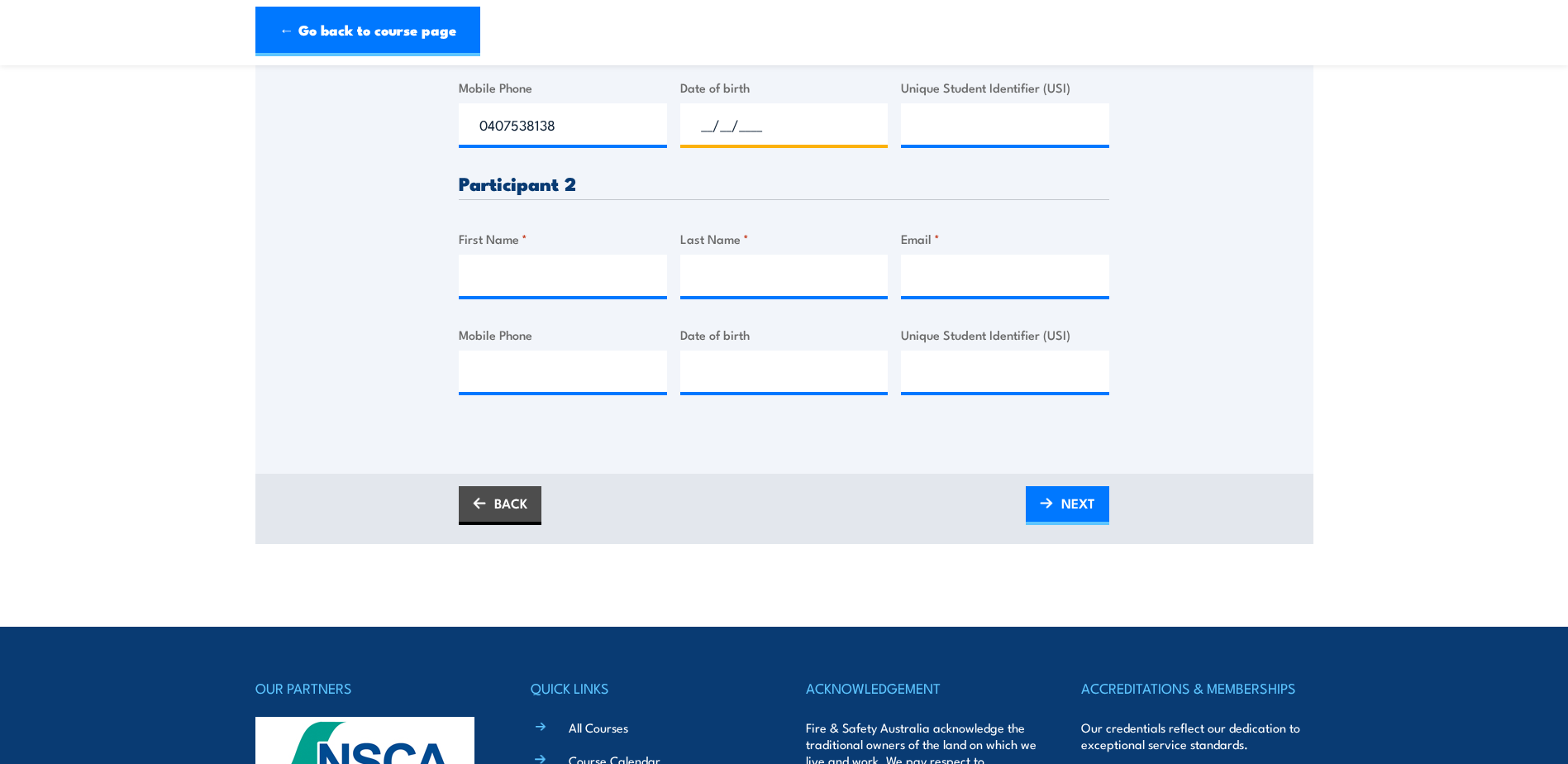
scroll to position [578, 0]
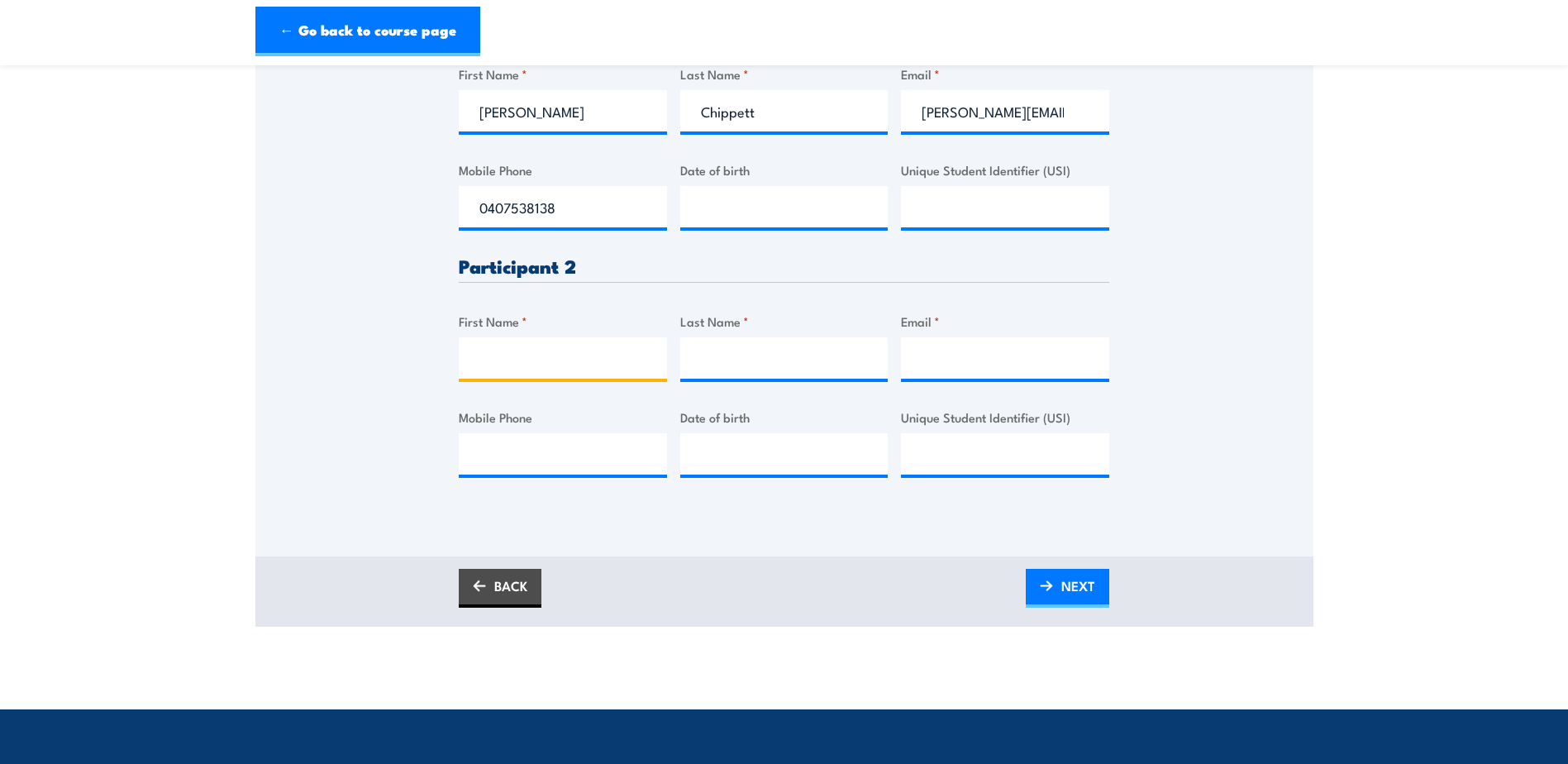
click at [543, 365] on input "First Name *" at bounding box center [563, 358] width 209 height 41
type input "Andrew"
type input "Glenister"
click at [995, 360] on input "Email *" at bounding box center [1005, 358] width 209 height 41
paste input "andrew.glenister@itwcap.com"
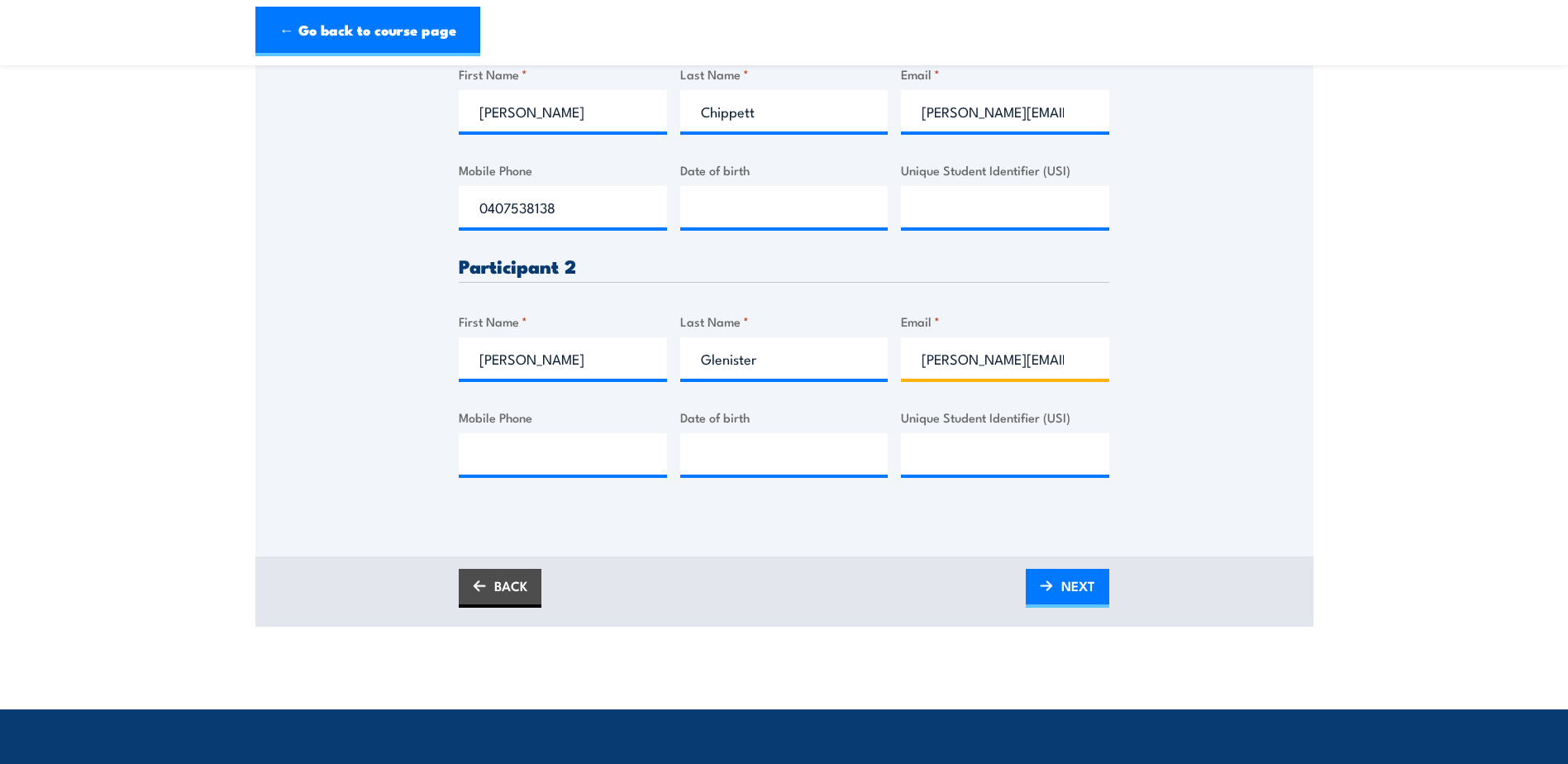
scroll to position [0, 41]
type input "andrew.glenister@itwcap.com"
click at [514, 465] on input "Mobile Phone" at bounding box center [563, 454] width 209 height 41
type input "0447 761 966"
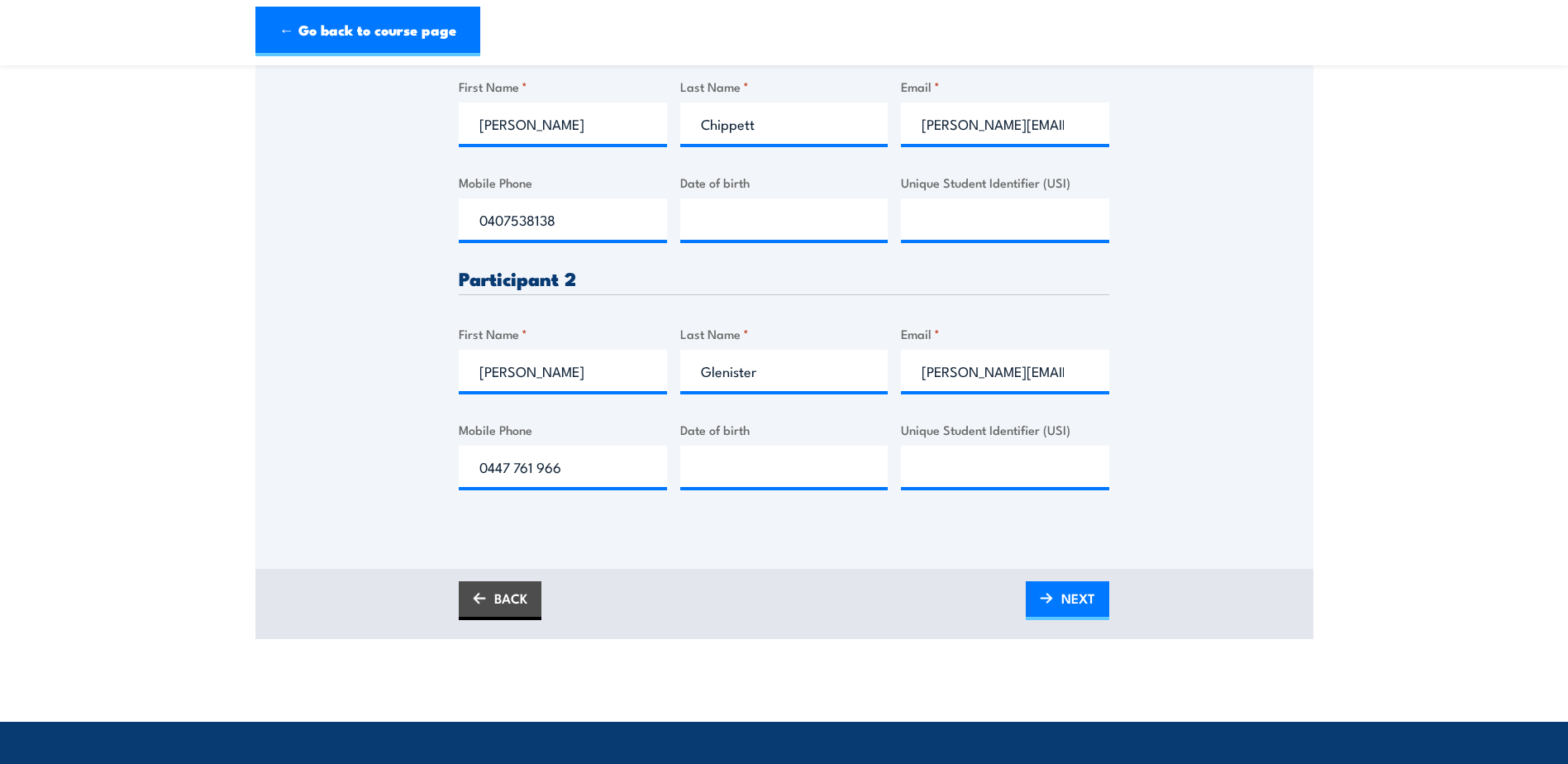
scroll to position [413, 0]
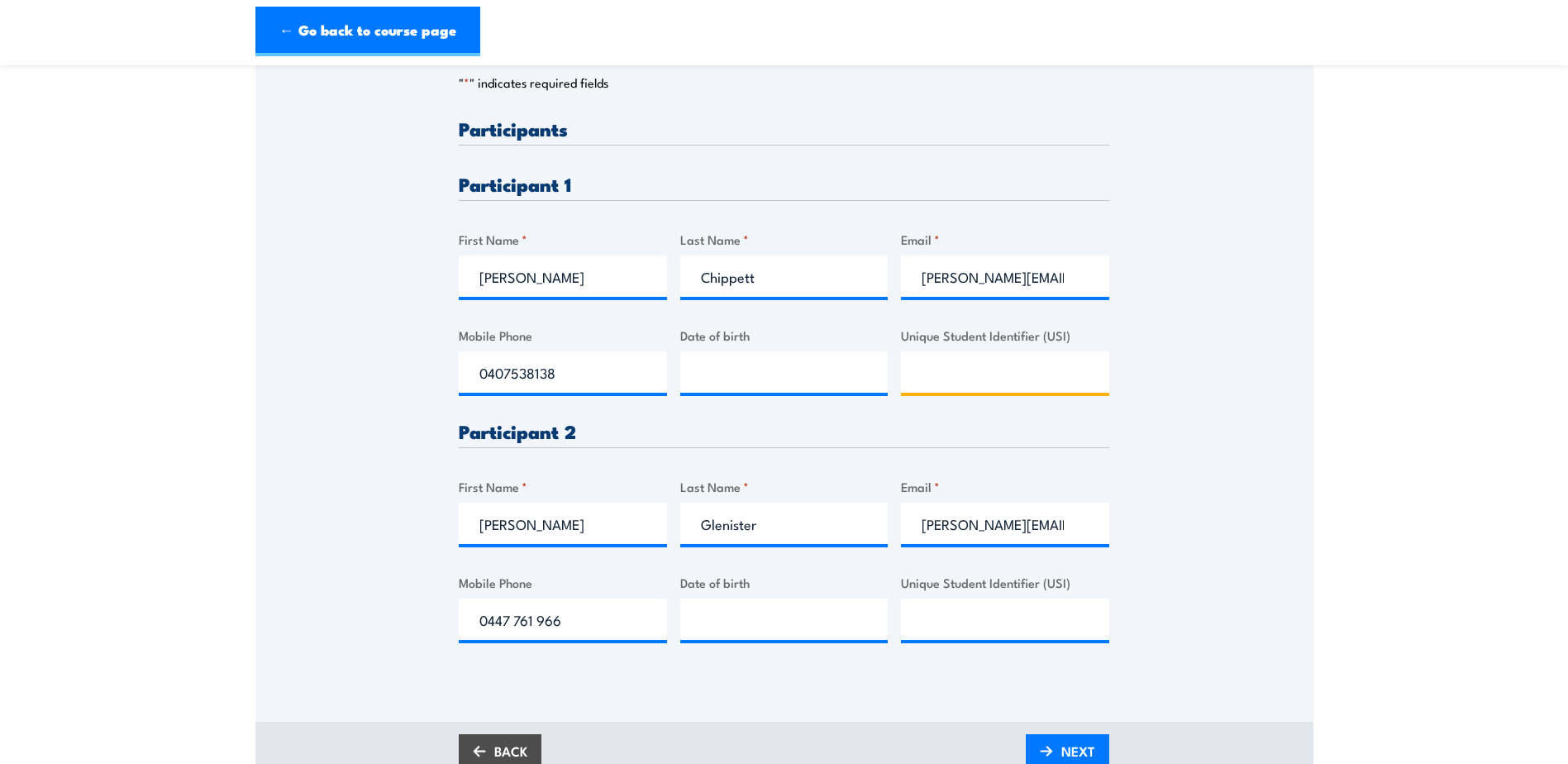
click at [936, 369] on input "Unique Student Identifier (USI)" at bounding box center [1005, 372] width 209 height 41
paste input "LN64GZF832"
type input "LN64GZF832"
click at [742, 351] on input "__/__/____" at bounding box center [784, 372] width 209 height 41
type input "20/11/1981"
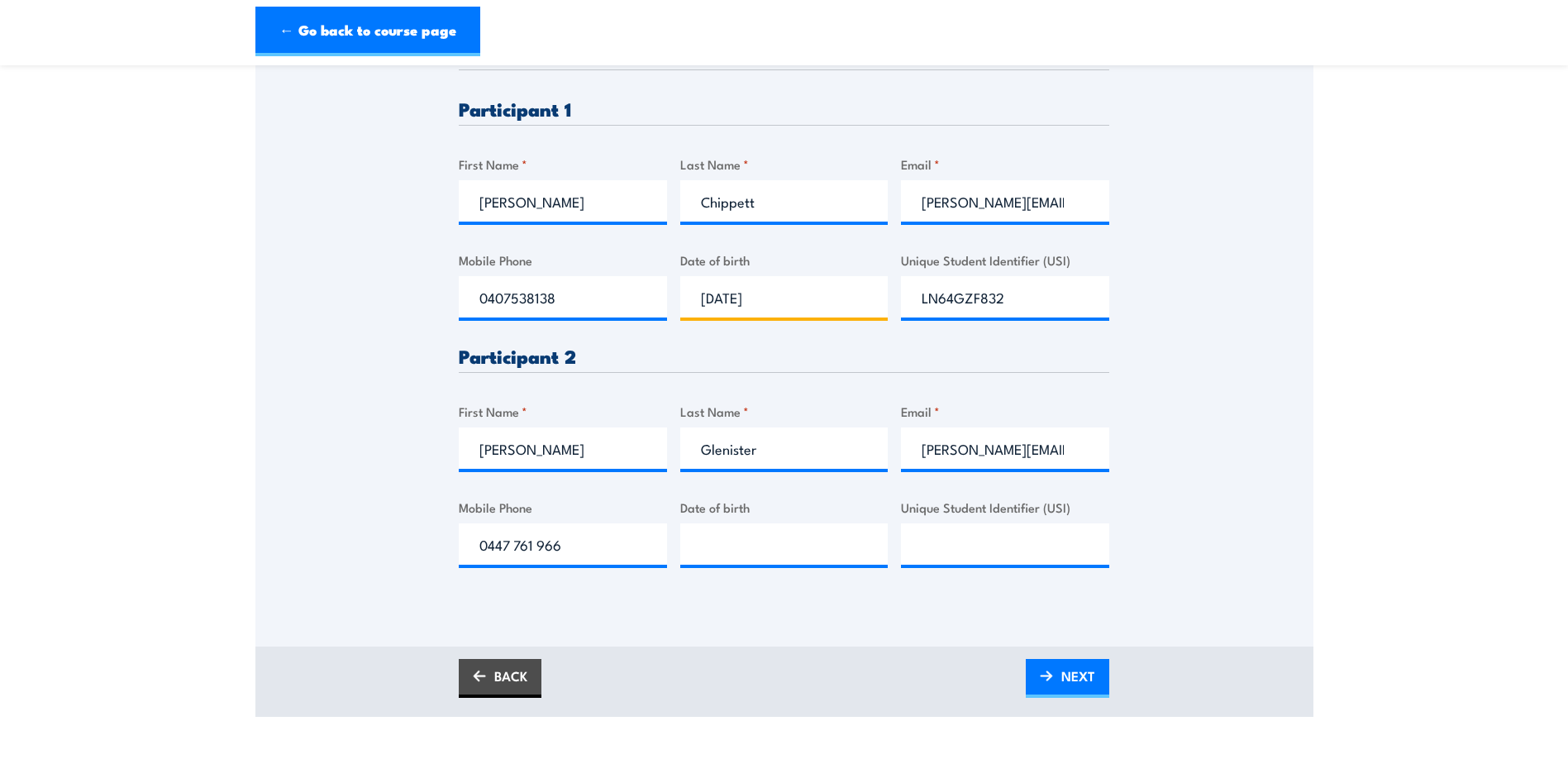
scroll to position [496, 0]
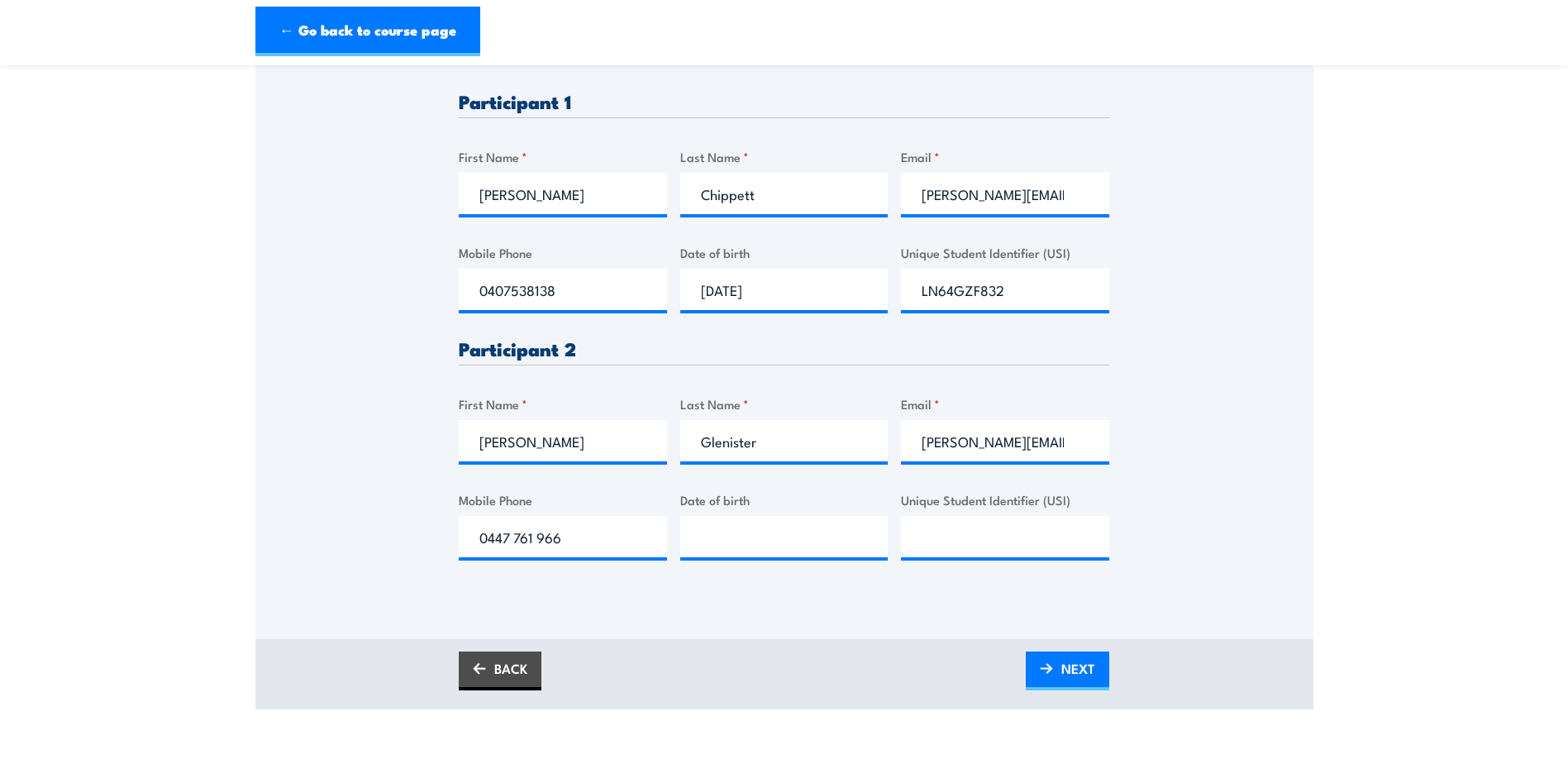
click at [1311, 437] on div "Please provide names and contact details for each of the participants below. No…" at bounding box center [784, 203] width 1058 height 779
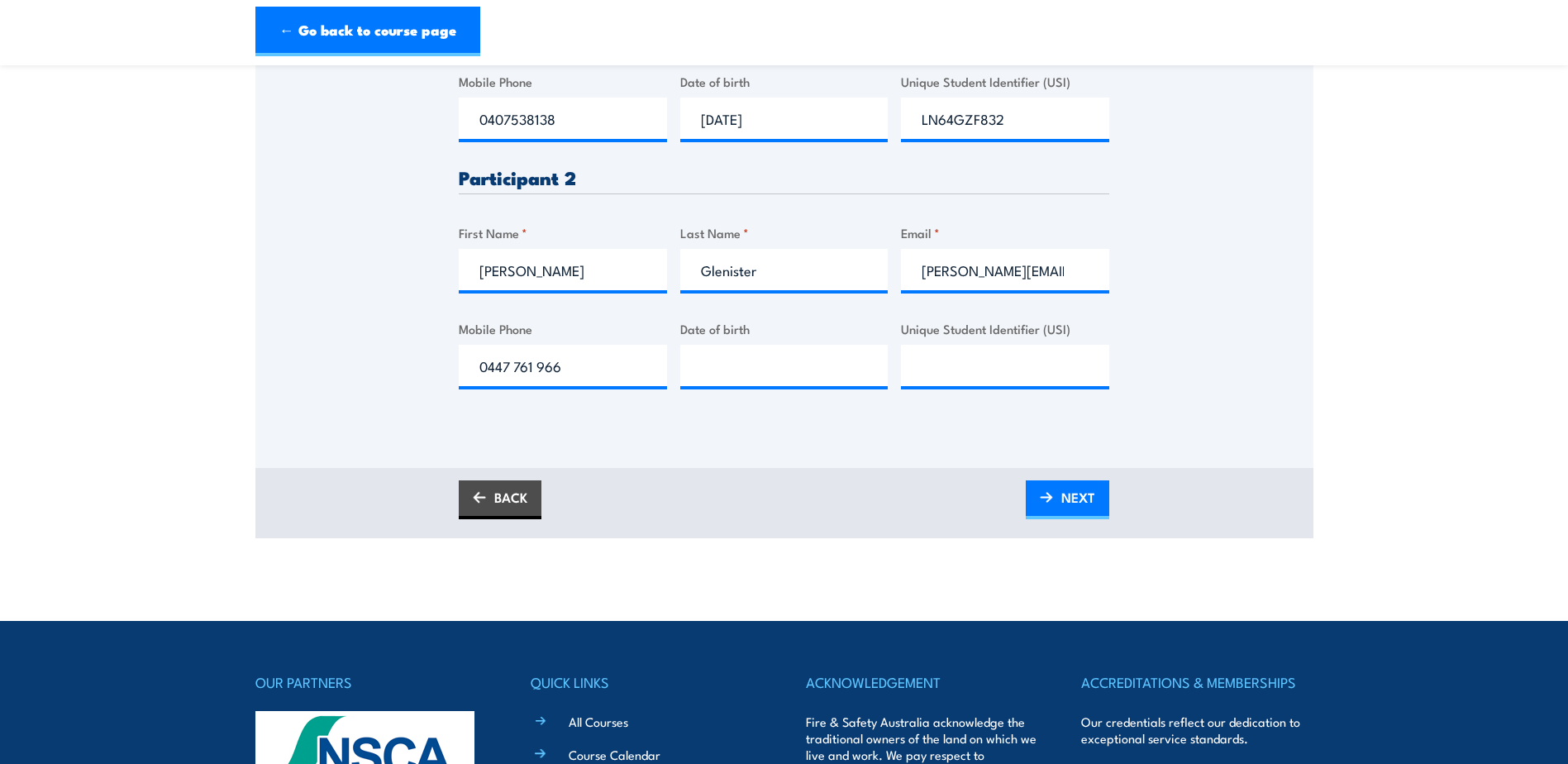
scroll to position [413, 0]
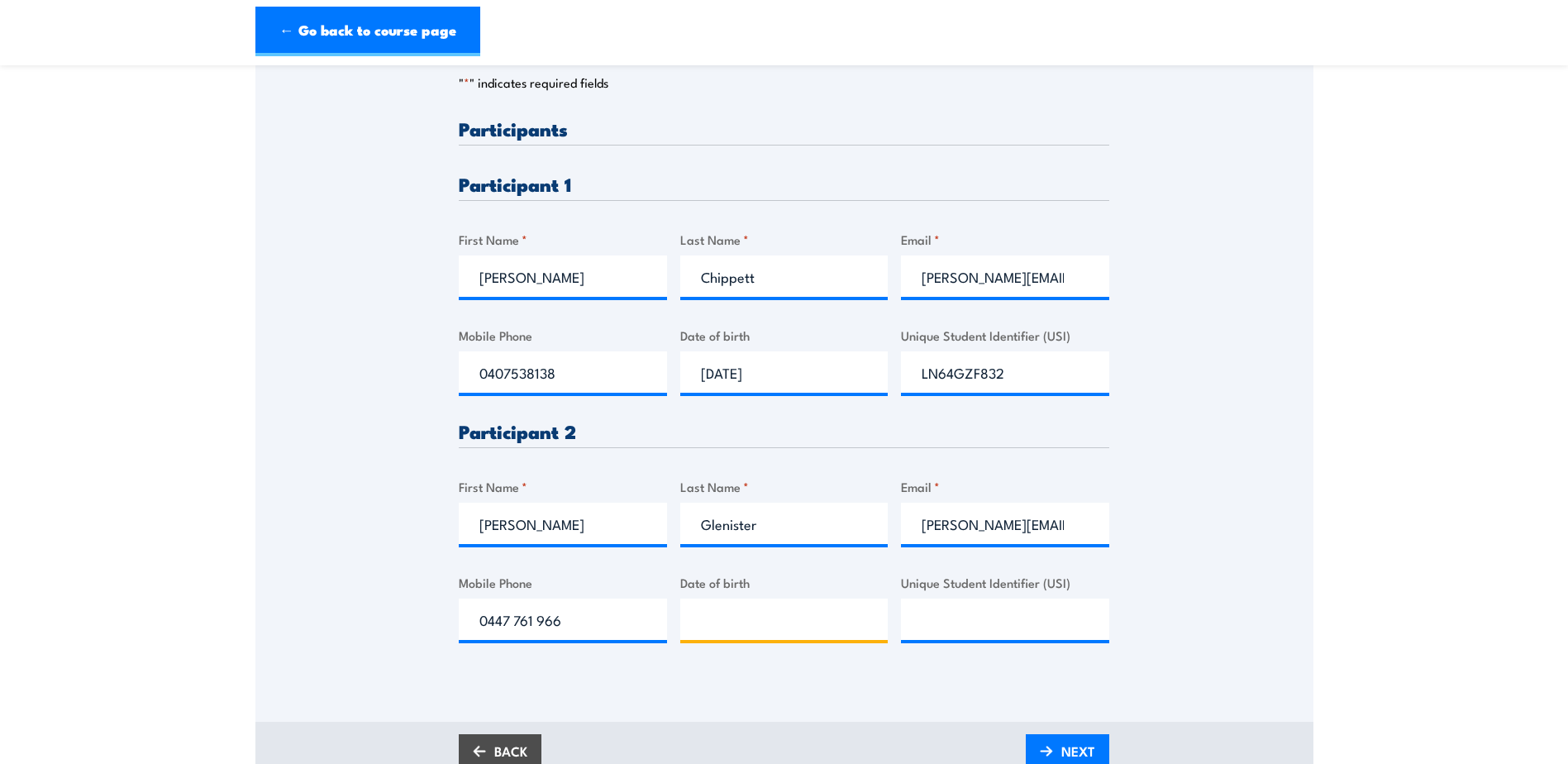
type input "__/__/____"
click at [778, 624] on input "__/__/____" at bounding box center [784, 618] width 209 height 41
click at [767, 613] on input "__/__/____" at bounding box center [784, 618] width 209 height 41
type input "20/06/1966"
click at [979, 614] on input "Unique Student Identifier (USI)" at bounding box center [1005, 618] width 209 height 41
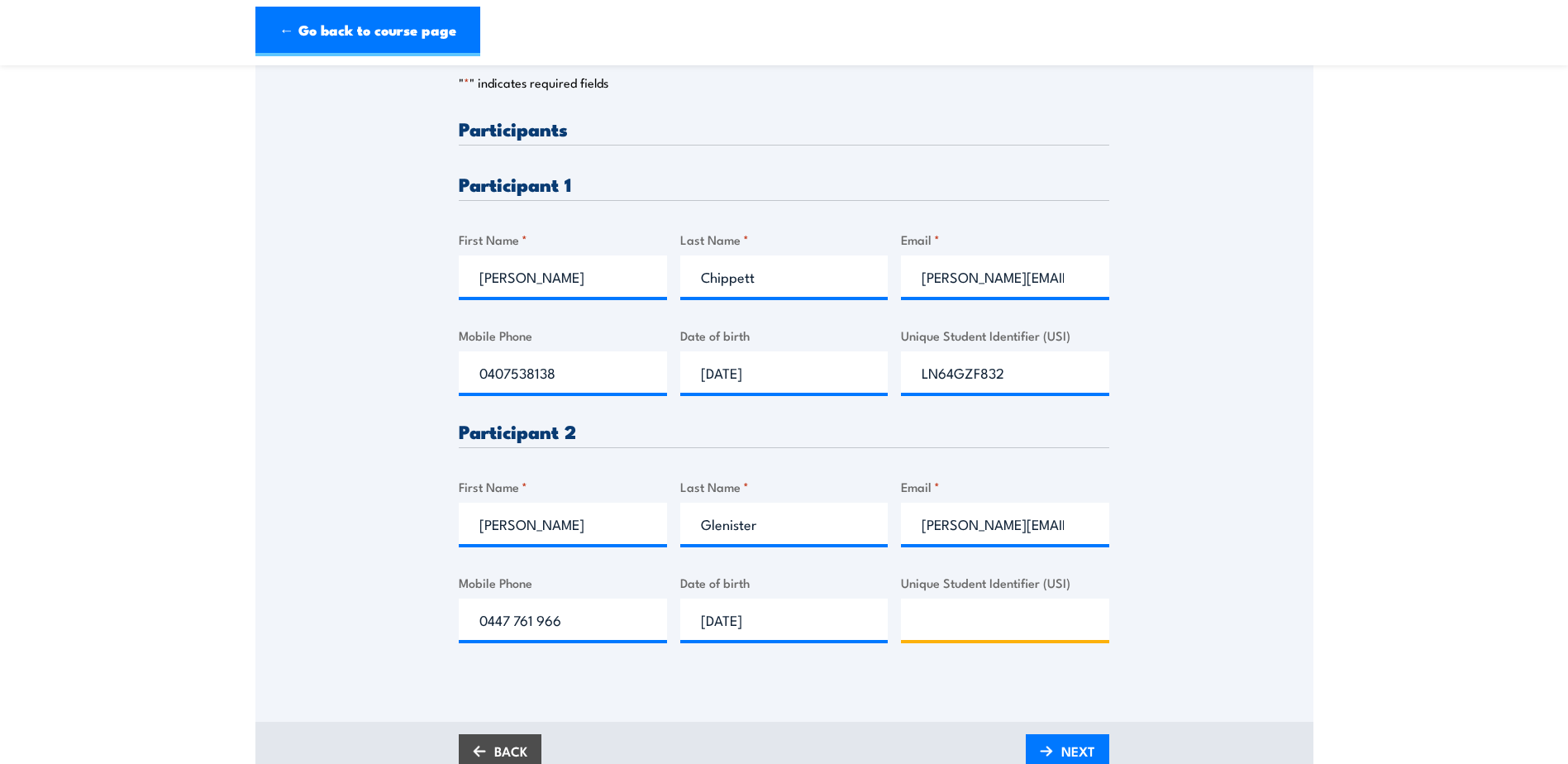
paste input "UAYN9HYWMP"
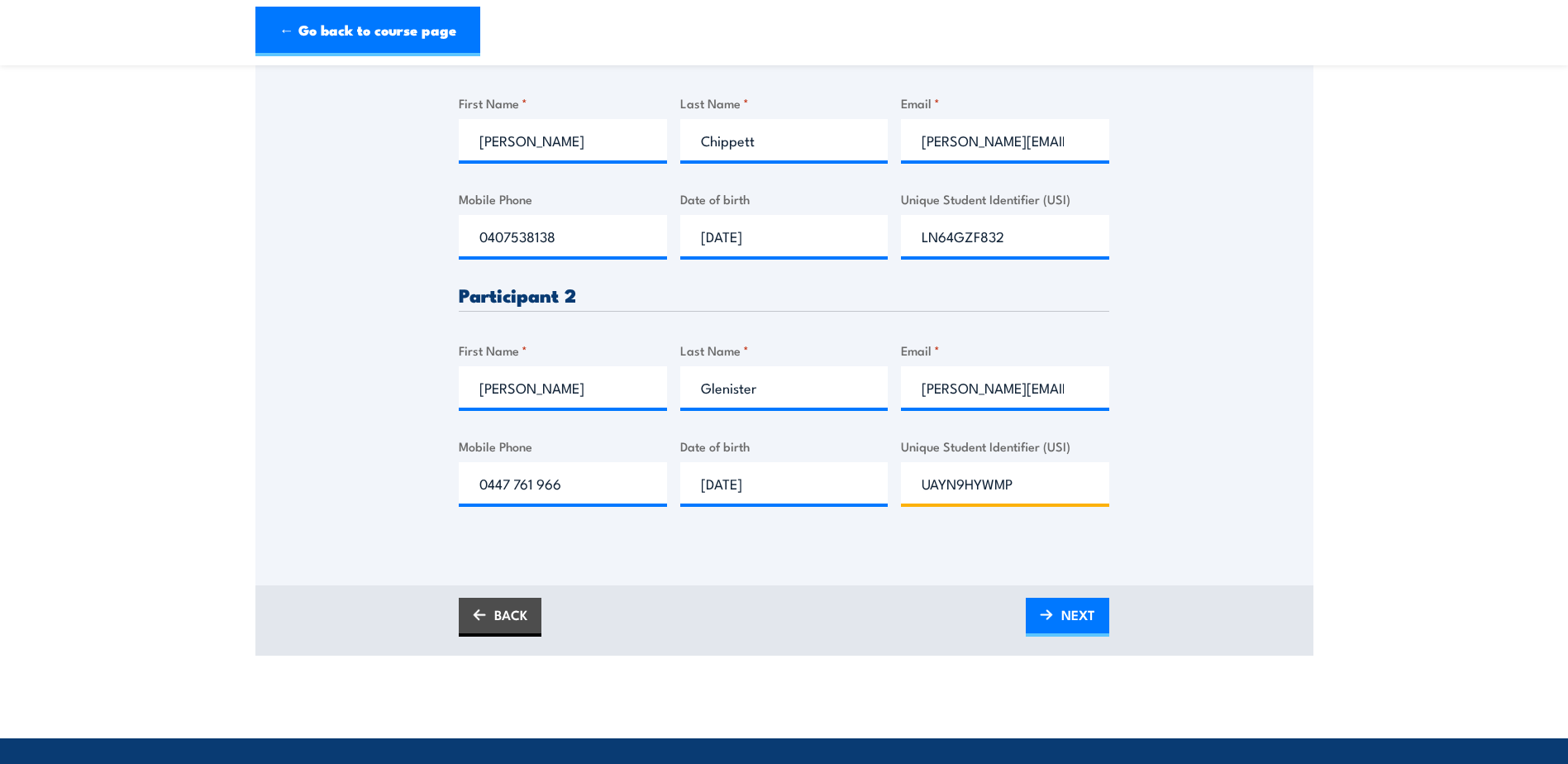
scroll to position [661, 0]
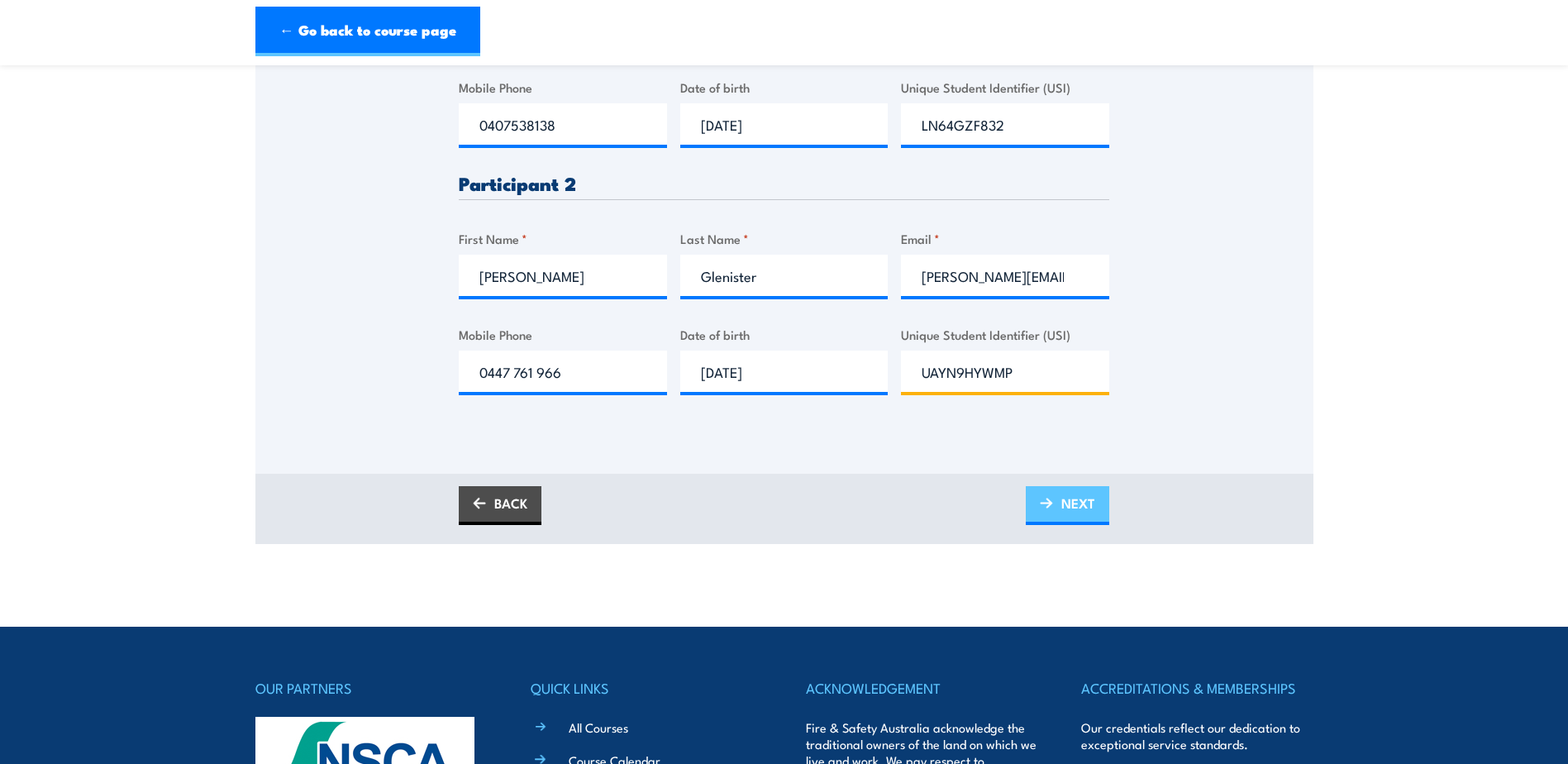
type input "UAYN9HYWMP"
click at [1079, 507] on span "NEXT" at bounding box center [1078, 502] width 34 height 44
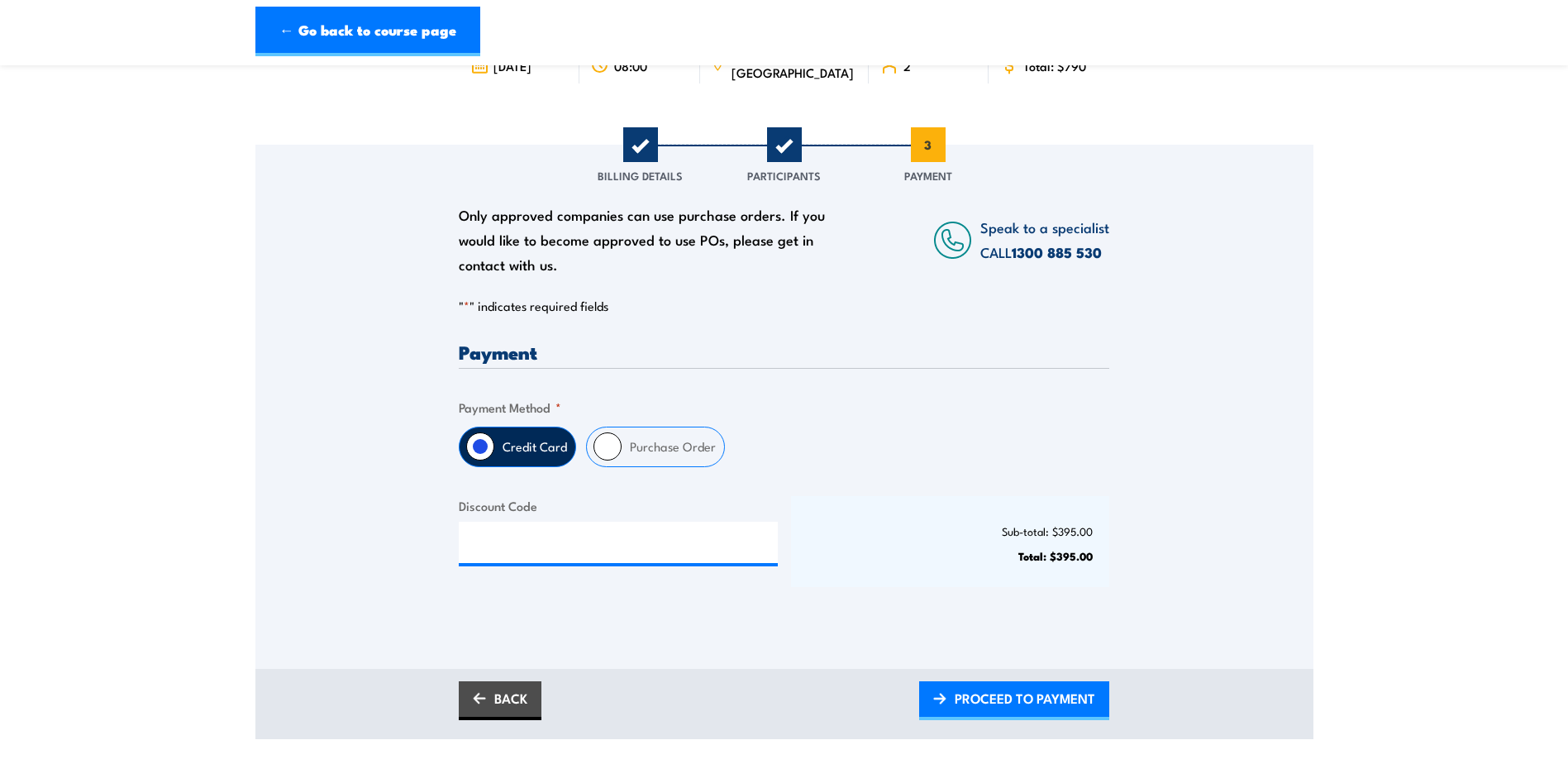
scroll to position [248, 0]
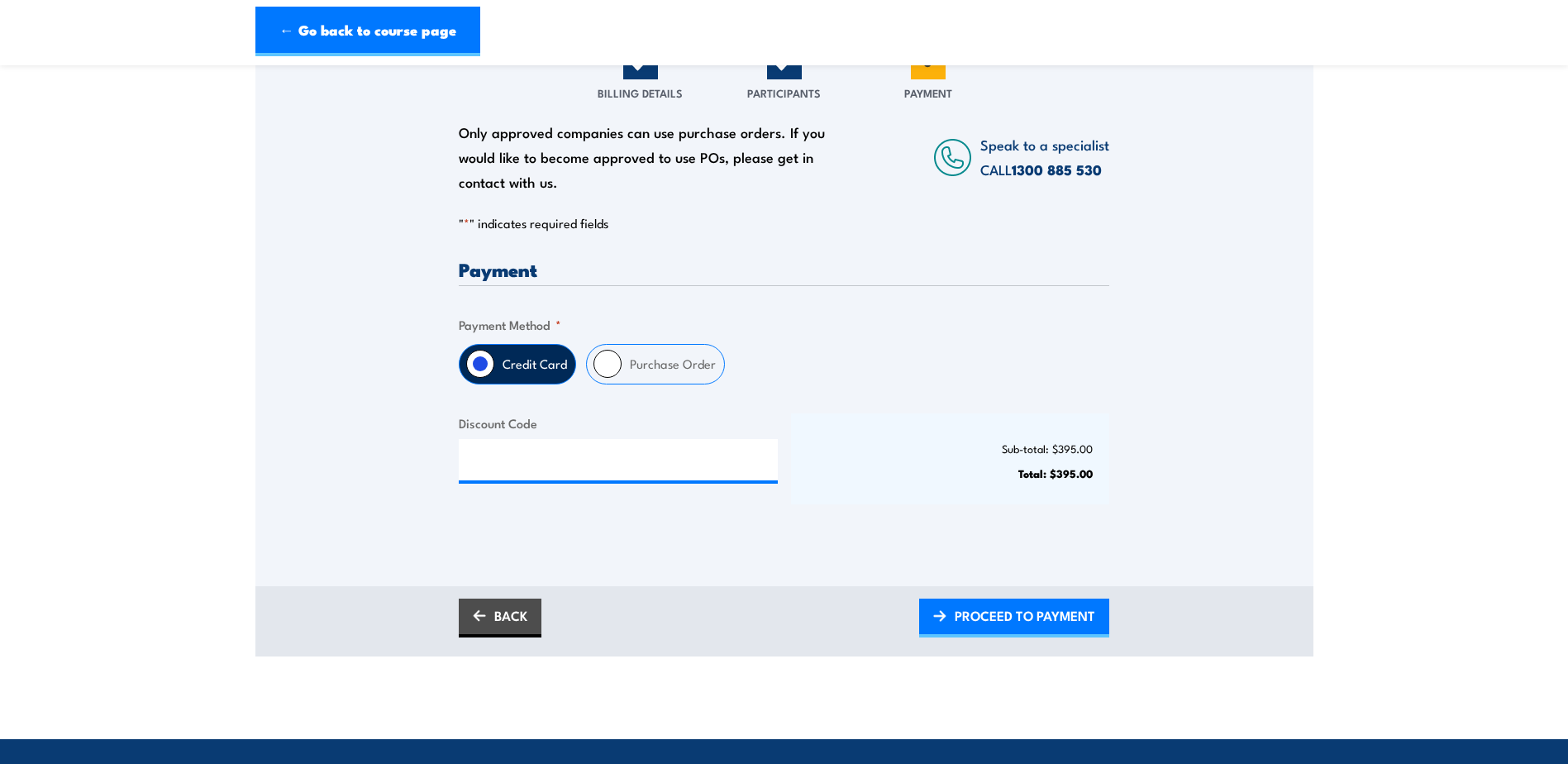
click at [622, 363] on label "Purchase Order" at bounding box center [673, 364] width 102 height 39
click at [621, 363] on input "Purchase Order" at bounding box center [607, 364] width 28 height 28
radio input "true"
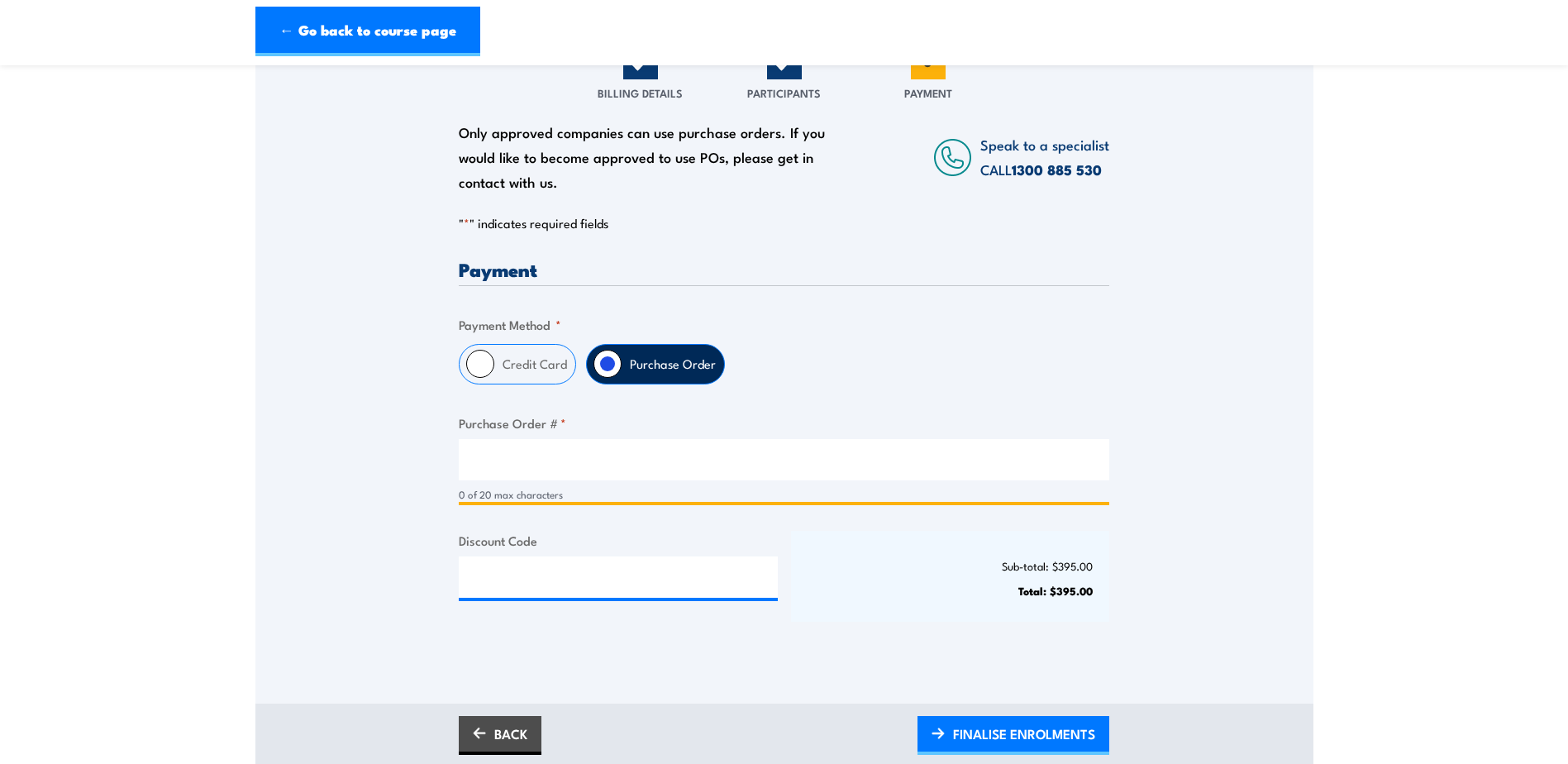
click at [603, 460] on input "Purchase Order # *" at bounding box center [784, 459] width 651 height 41
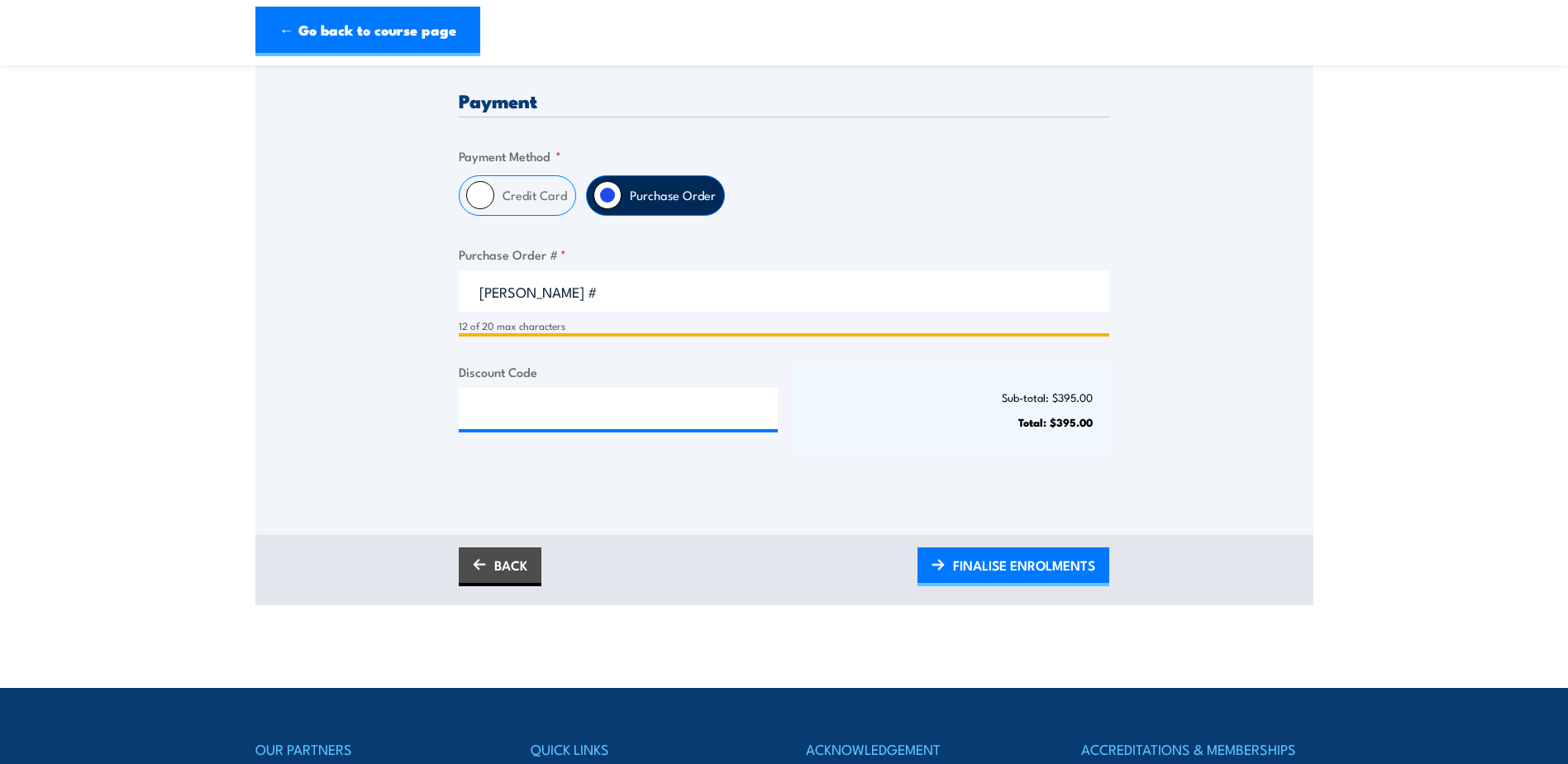
scroll to position [413, 0]
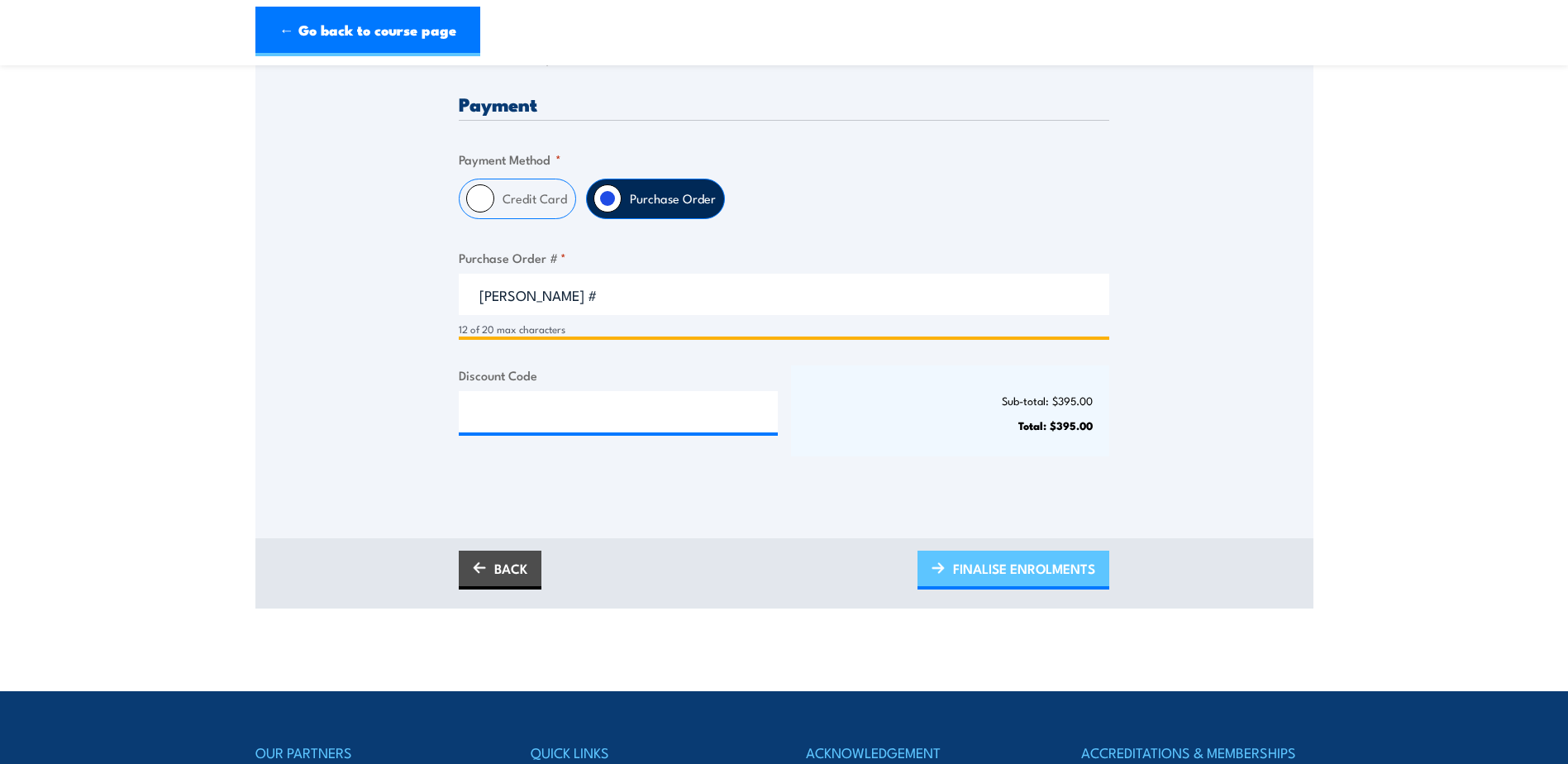
type input "Josh Lowen #"
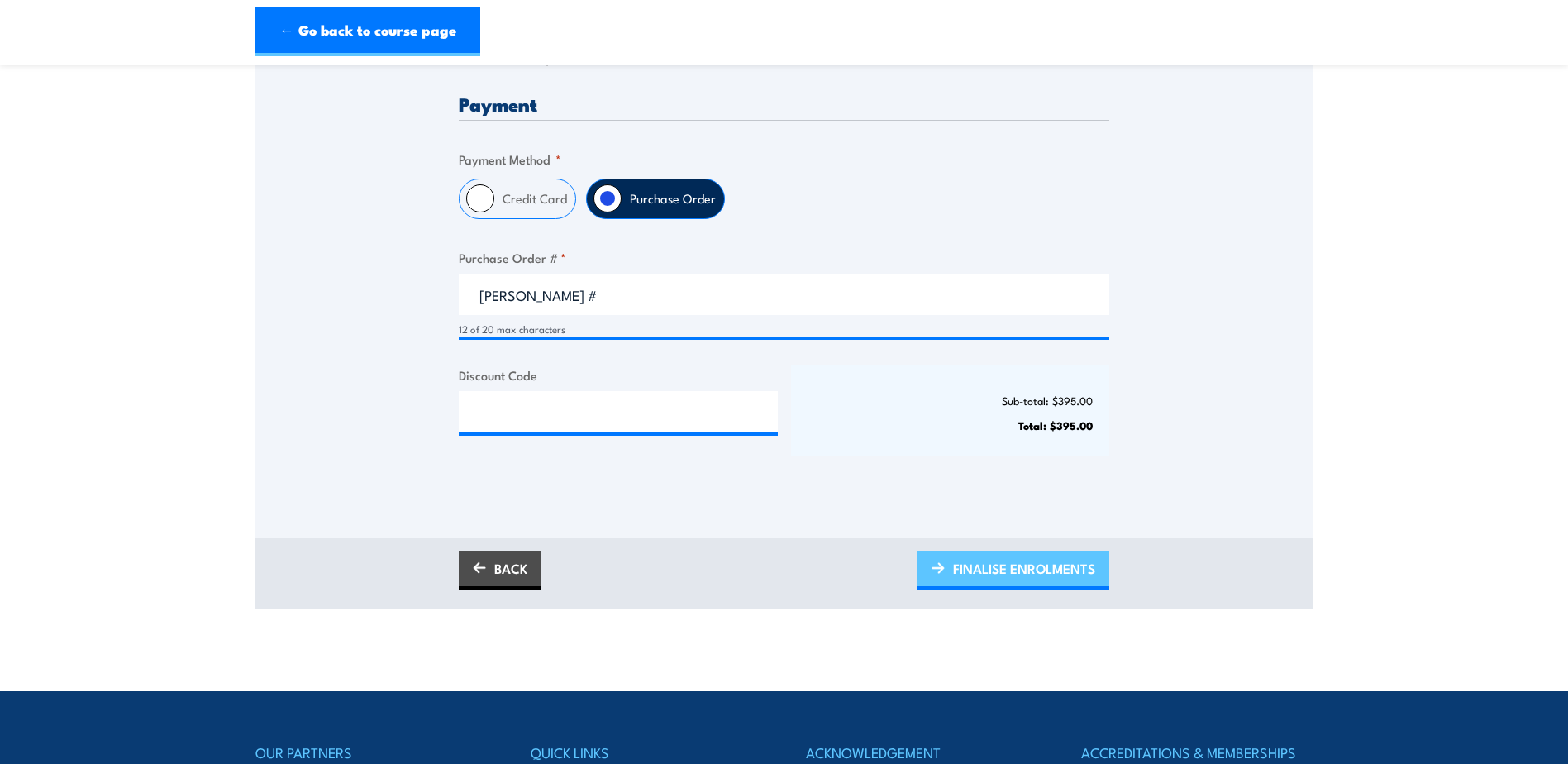
click at [1034, 562] on span "FINALISE ENROLMENTS" at bounding box center [1024, 568] width 142 height 44
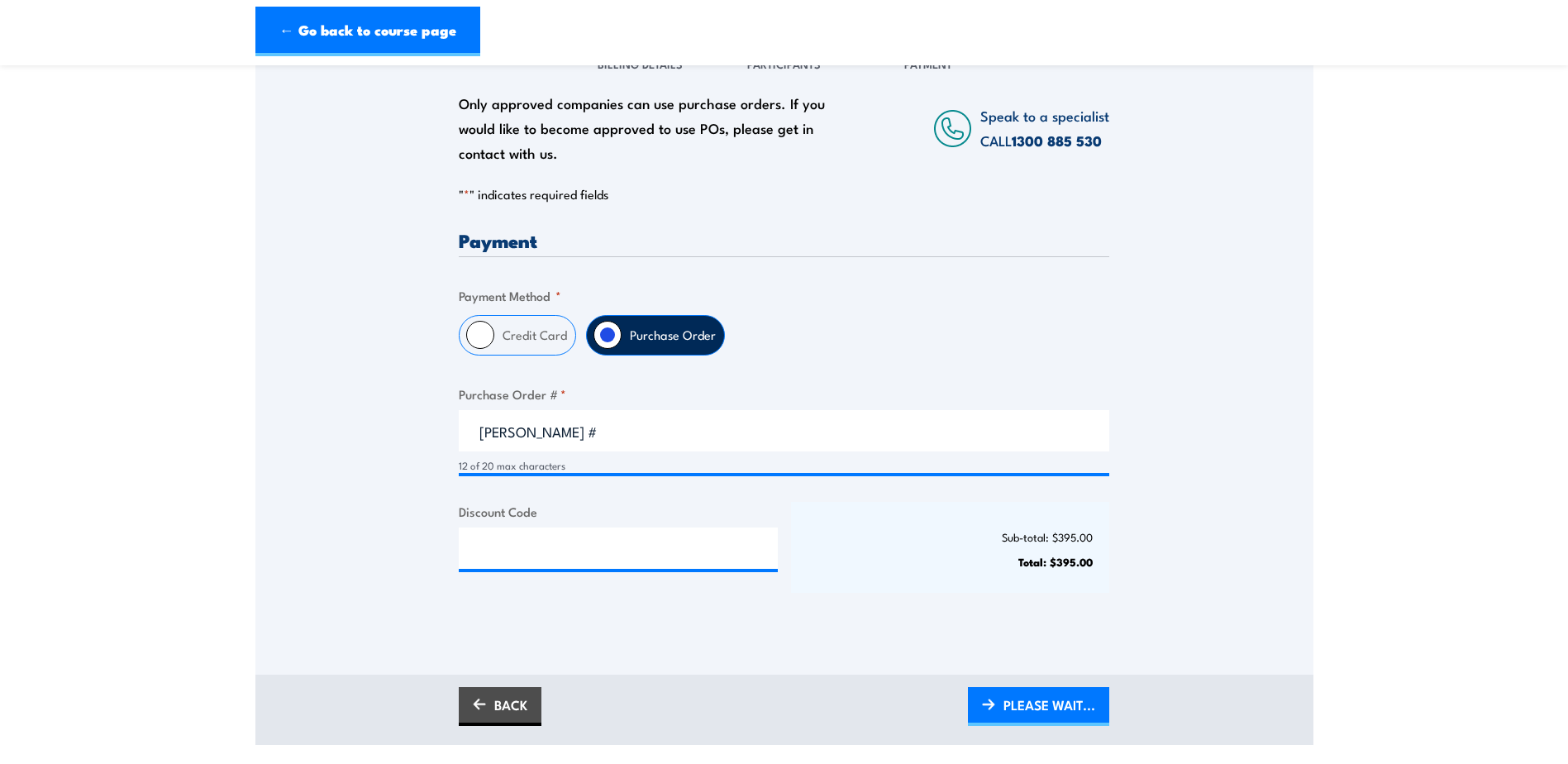
scroll to position [248, 0]
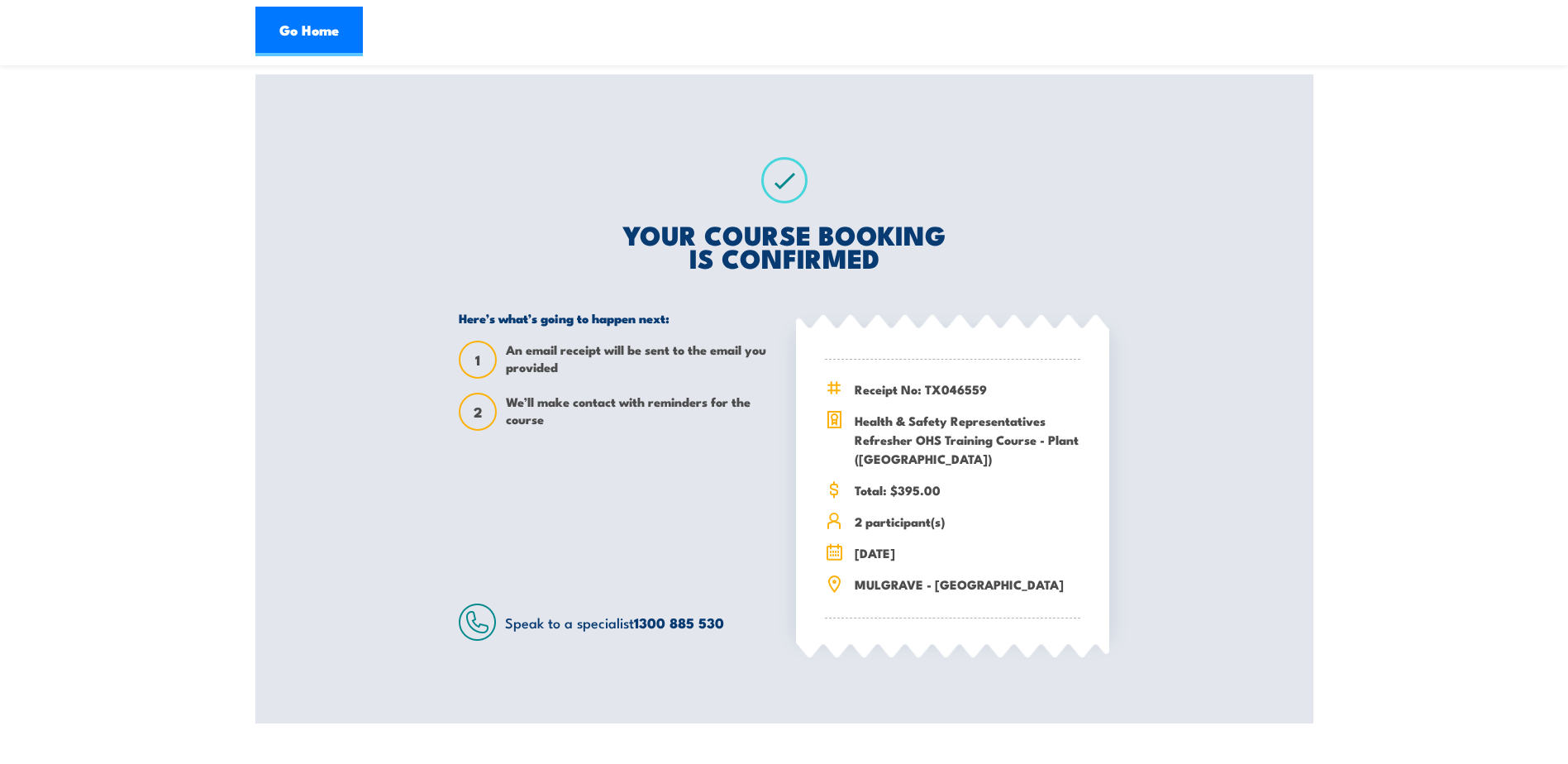
scroll to position [248, 0]
